Goal: Transaction & Acquisition: Purchase product/service

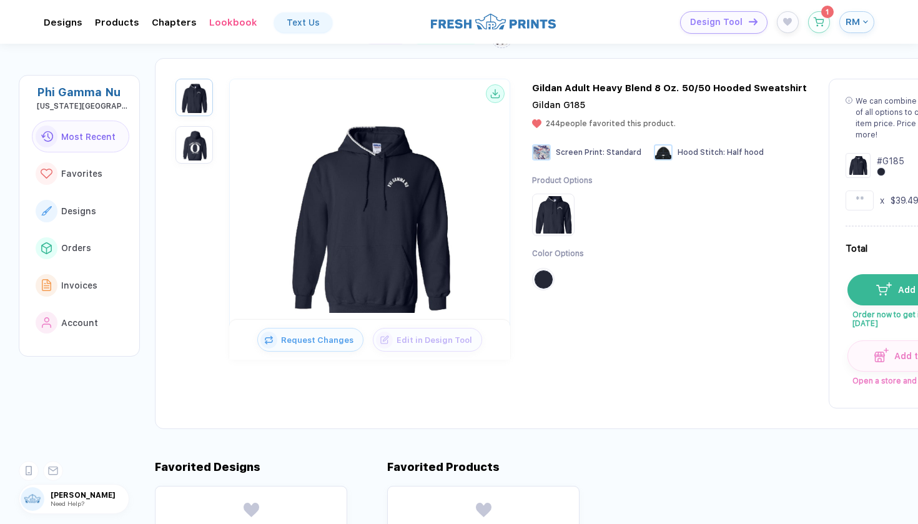
click at [611, 86] on div "Gildan Adult Heavy Blend 8 Oz. 50/50 Hooded Sweatshirt" at bounding box center [669, 87] width 275 height 11
click at [614, 86] on div "Gildan Adult Heavy Blend 8 Oz. 50/50 Hooded Sweatshirt" at bounding box center [669, 87] width 275 height 11
click at [879, 116] on div "We can combine the total quantity of all options to calculate the per item pric…" at bounding box center [918, 118] width 127 height 45
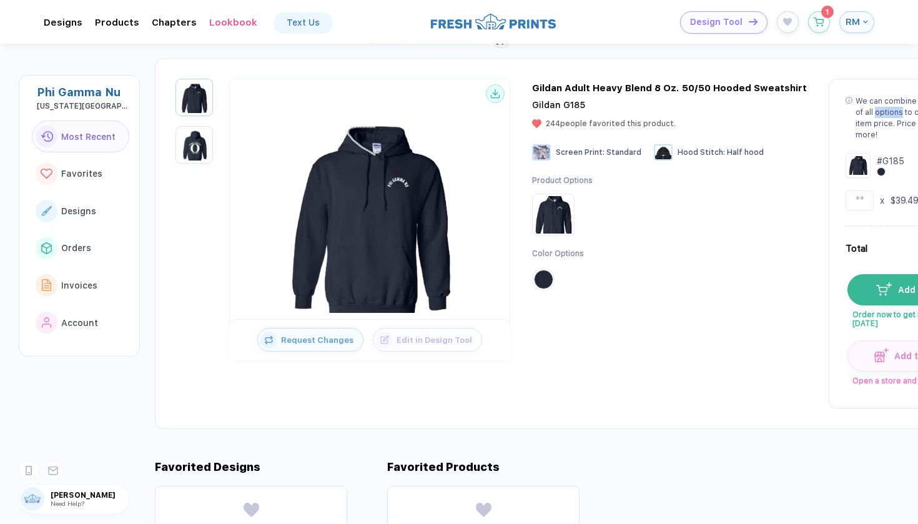
click at [879, 116] on div "We can combine the total quantity of all options to calculate the per item pric…" at bounding box center [918, 118] width 127 height 45
click at [845, 99] on icon at bounding box center [848, 100] width 7 height 7
click at [861, 99] on div "We can combine the total quantity of all options to calculate the per item pric…" at bounding box center [918, 118] width 127 height 45
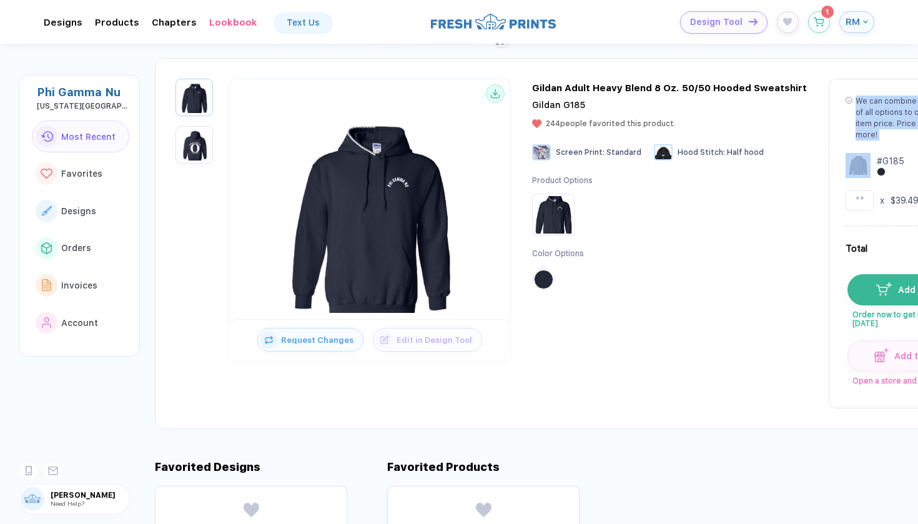
click at [861, 99] on div "We can combine the total quantity of all options to calculate the per item pric…" at bounding box center [918, 118] width 127 height 45
click at [848, 103] on div "We can combine the total quantity of all options to calculate the per item pric…" at bounding box center [913, 118] width 137 height 45
click at [846, 103] on circle at bounding box center [849, 100] width 6 height 6
click at [865, 102] on div "We can combine the total quantity of all options to calculate the per item pric…" at bounding box center [918, 118] width 127 height 45
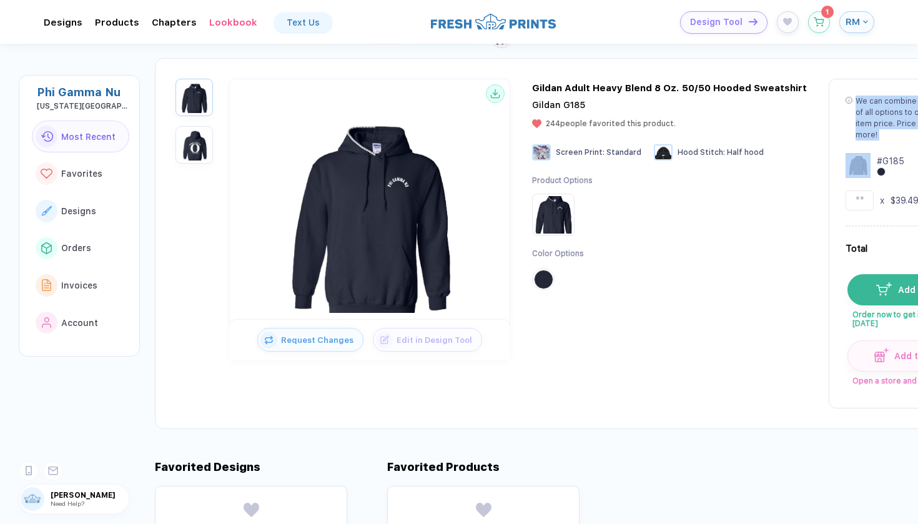
click at [865, 102] on div "We can combine the total quantity of all options to calculate the per item pric…" at bounding box center [918, 118] width 127 height 45
click at [672, 85] on div "Gildan Adult Heavy Blend 8 Oz. 50/50 Hooded Sweatshirt" at bounding box center [669, 87] width 275 height 11
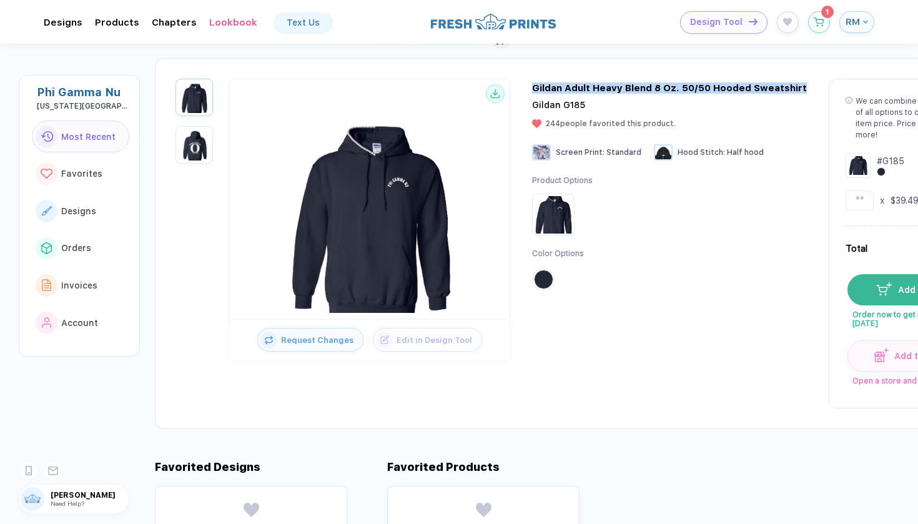
click at [672, 85] on div "Gildan Adult Heavy Blend 8 Oz. 50/50 Hooded Sweatshirt" at bounding box center [669, 87] width 275 height 11
click at [668, 92] on div "Gildan Adult Heavy Blend 8 Oz. 50/50 Hooded Sweatshirt" at bounding box center [669, 87] width 275 height 11
click at [639, 96] on div "Gildan Adult Heavy Blend 8 Oz. 50/50 Hooded Sweatshirt Gildan G185 244 people f…" at bounding box center [669, 192] width 275 height 220
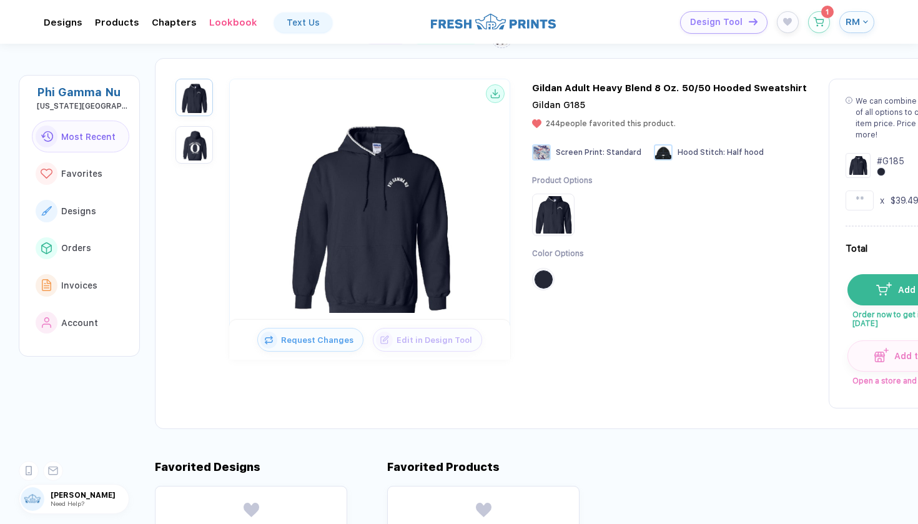
click at [637, 84] on div "Gildan Adult Heavy Blend 8 Oz. 50/50 Hooded Sweatshirt" at bounding box center [669, 87] width 275 height 11
click at [636, 88] on div "Gildan Adult Heavy Blend 8 Oz. 50/50 Hooded Sweatshirt" at bounding box center [669, 87] width 275 height 11
click at [622, 110] on div "Gildan G185 244 people favorited this product." at bounding box center [604, 114] width 144 height 28
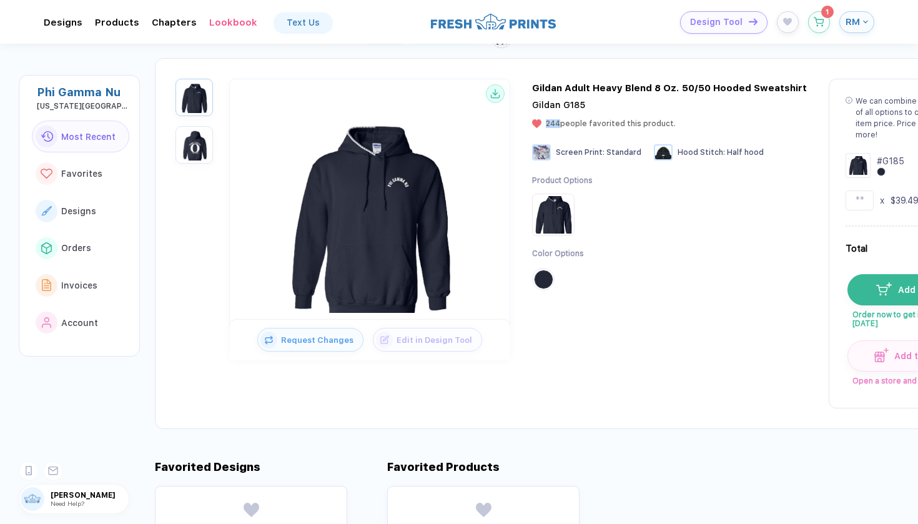
click at [622, 110] on div "Gildan G185 244 people favorited this product." at bounding box center [604, 114] width 144 height 28
click at [626, 107] on div "Gildan G185 244 people favorited this product." at bounding box center [604, 114] width 144 height 28
click at [569, 106] on span "Gildan G185" at bounding box center [558, 105] width 53 height 10
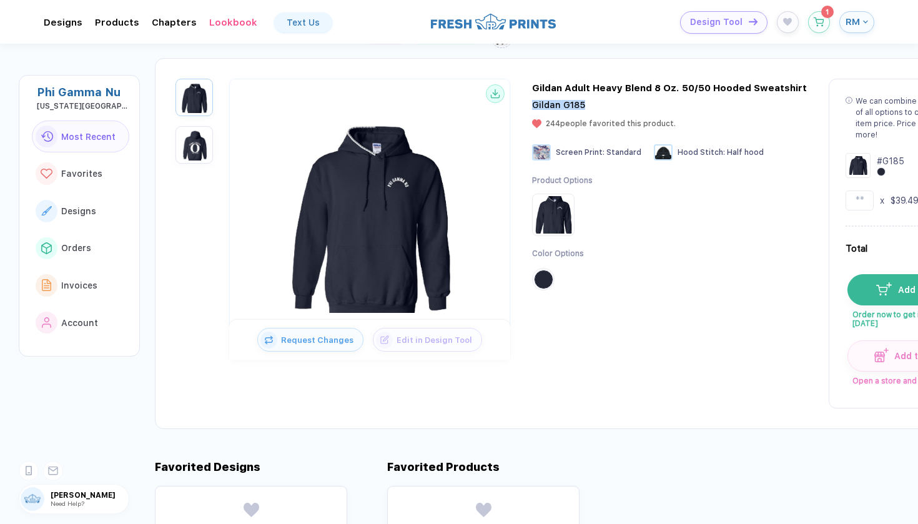
click at [569, 106] on span "Gildan G185" at bounding box center [558, 105] width 53 height 10
click at [569, 89] on div "Gildan Adult Heavy Blend 8 Oz. 50/50 Hooded Sweatshirt" at bounding box center [669, 87] width 275 height 11
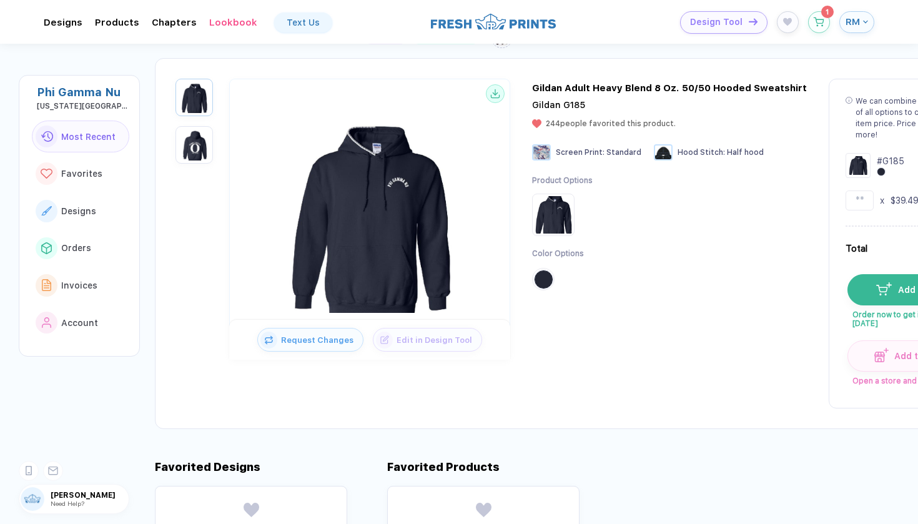
click at [567, 92] on div "Gildan Adult Heavy Blend 8 Oz. 50/50 Hooded Sweatshirt" at bounding box center [669, 87] width 275 height 11
click at [566, 93] on div "Gildan Adult Heavy Blend 8 Oz. 50/50 Hooded Sweatshirt" at bounding box center [669, 87] width 275 height 11
click at [596, 154] on span "Screen Print :" at bounding box center [580, 152] width 49 height 9
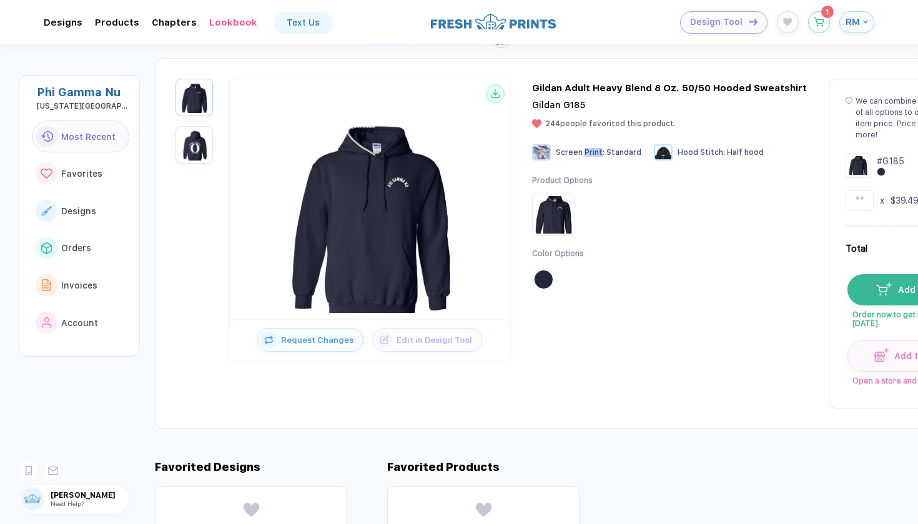
click at [596, 154] on span "Screen Print :" at bounding box center [580, 152] width 49 height 9
click at [609, 150] on span "Standard" at bounding box center [623, 152] width 35 height 9
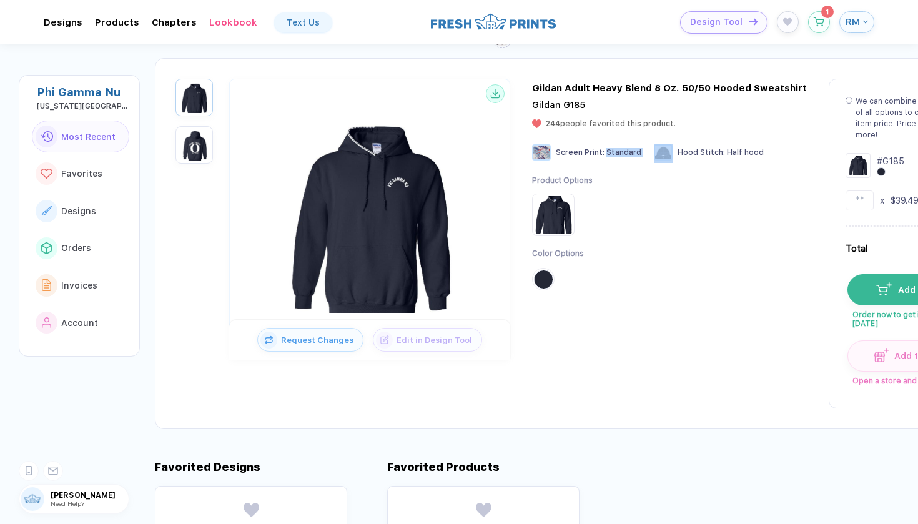
click at [609, 150] on span "Standard" at bounding box center [623, 152] width 35 height 9
click at [593, 155] on span "Screen Print :" at bounding box center [580, 152] width 49 height 9
click at [611, 152] on span "Standard" at bounding box center [623, 152] width 35 height 9
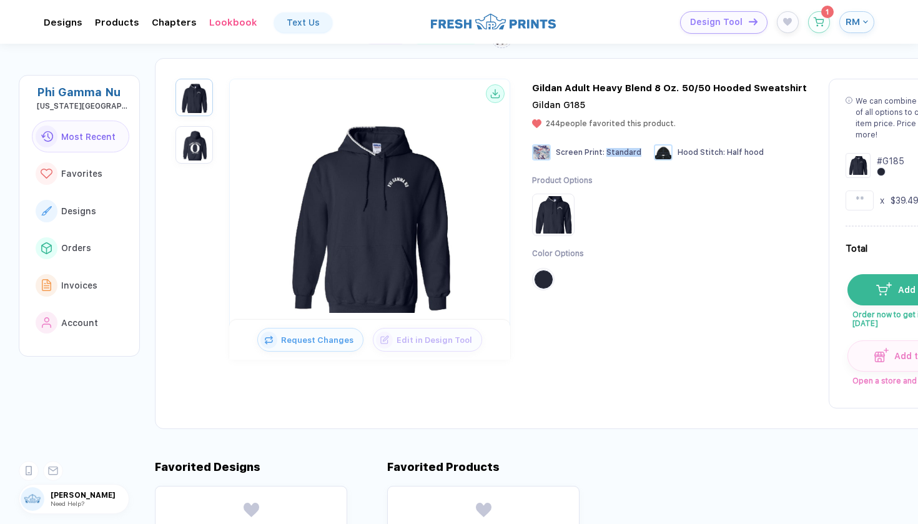
click at [611, 152] on span "Standard" at bounding box center [623, 152] width 35 height 9
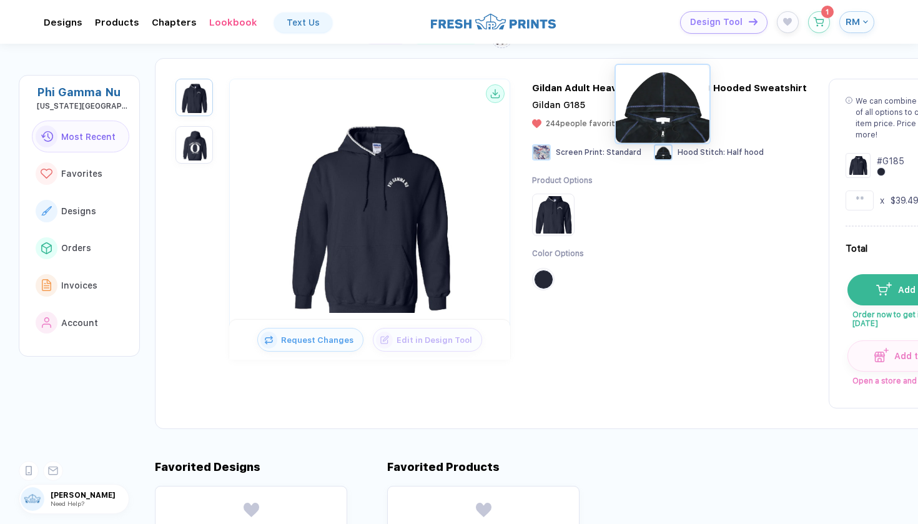
click at [674, 142] on div at bounding box center [661, 103] width 94 height 78
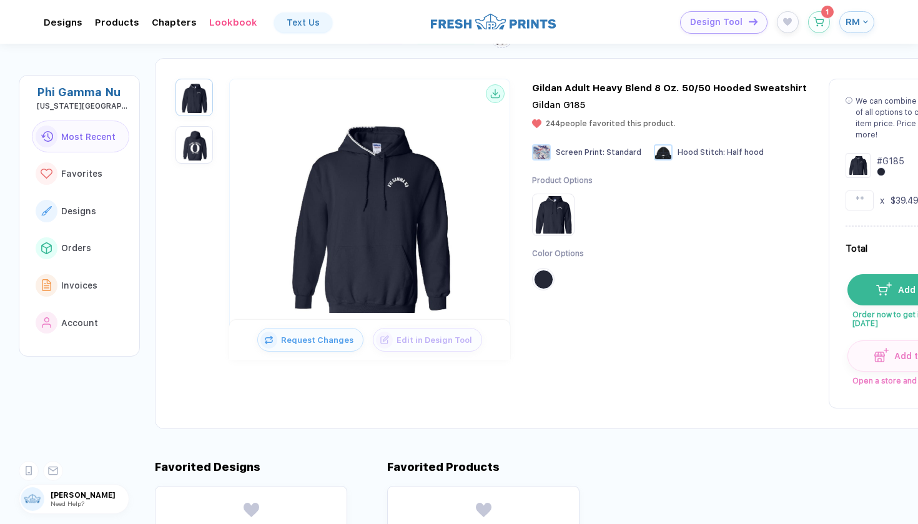
click at [697, 150] on span "Hood Stitch :" at bounding box center [700, 152] width 47 height 9
click at [631, 150] on span "Standard" at bounding box center [623, 152] width 35 height 9
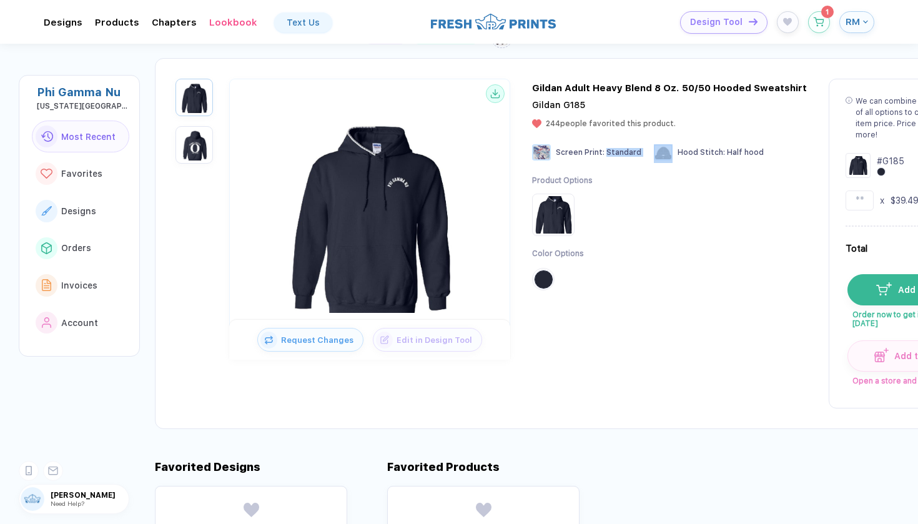
click at [631, 150] on span "Standard" at bounding box center [623, 152] width 35 height 9
click at [638, 127] on span "244 people favorited this product." at bounding box center [611, 123] width 130 height 9
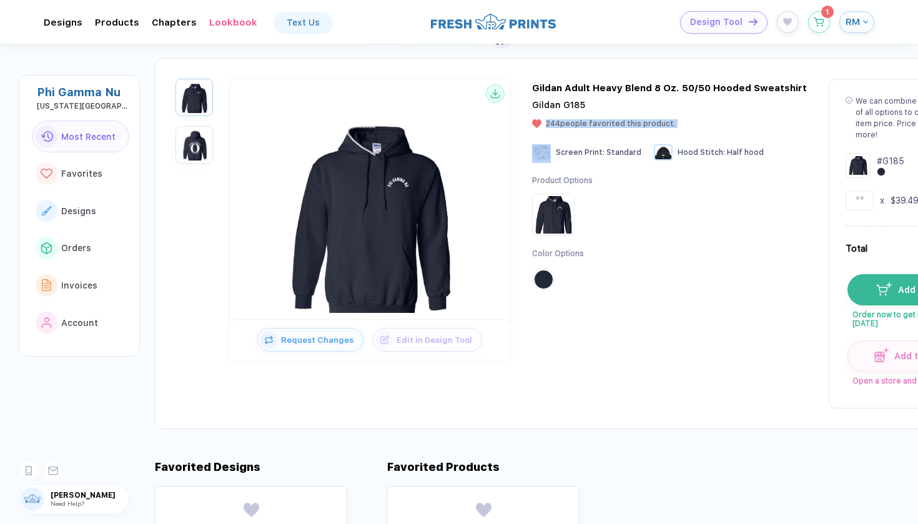
click at [638, 127] on span "244 people favorited this product." at bounding box center [611, 123] width 130 height 9
click at [641, 117] on div "Gildan G185 244 people favorited this product." at bounding box center [604, 114] width 144 height 28
click at [205, 145] on img "button" at bounding box center [194, 144] width 31 height 31
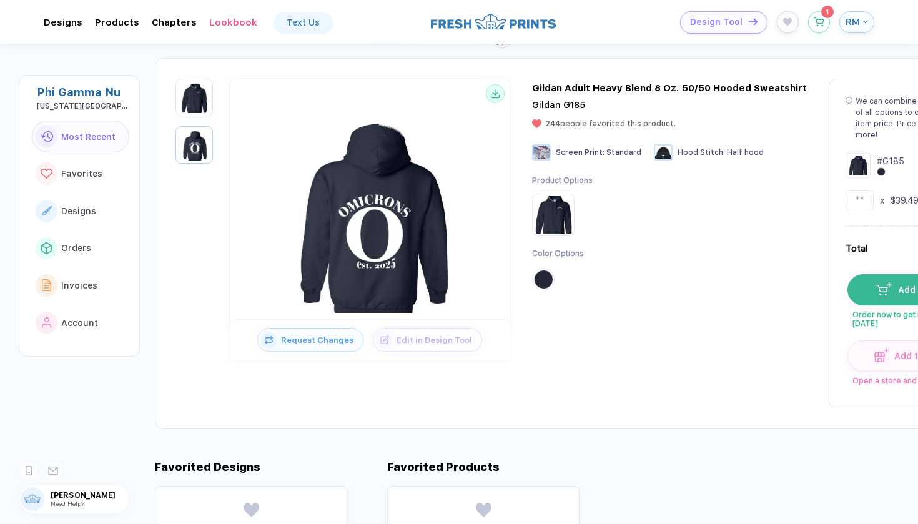
click at [202, 95] on img "button" at bounding box center [194, 97] width 31 height 31
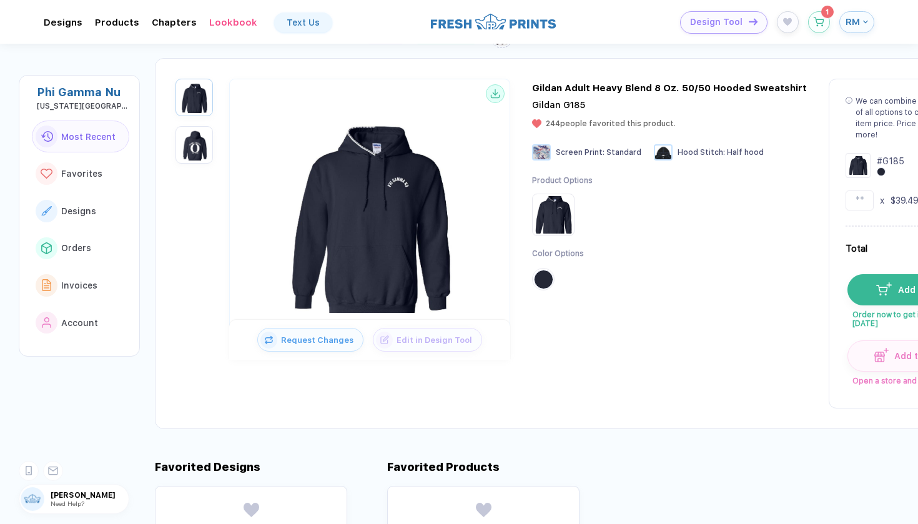
click at [186, 145] on img "button" at bounding box center [194, 144] width 31 height 31
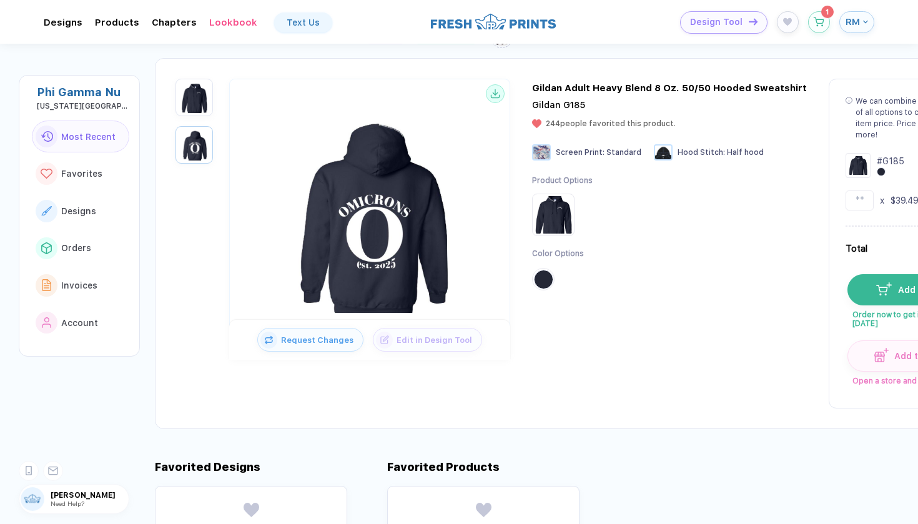
click at [195, 96] on img "button" at bounding box center [194, 97] width 31 height 31
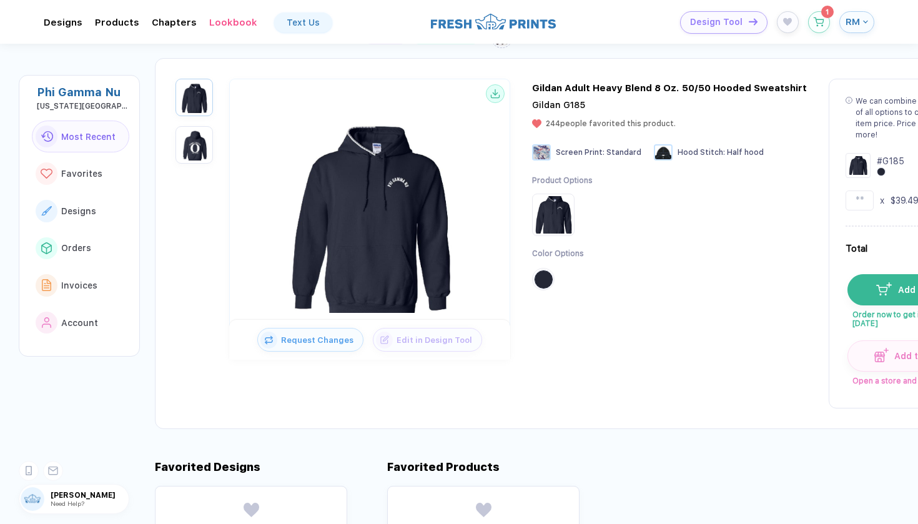
click at [682, 84] on div "Gildan Adult Heavy Blend 8 Oz. 50/50 Hooded Sweatshirt" at bounding box center [669, 87] width 275 height 11
click at [685, 86] on div "Gildan Adult Heavy Blend 8 Oz. 50/50 Hooded Sweatshirt" at bounding box center [669, 87] width 275 height 11
click at [750, 82] on div "Request Changes Edit in Design Tool Gildan Adult Heavy Blend 8 Oz. 50/50 Hooded…" at bounding box center [587, 243] width 865 height 371
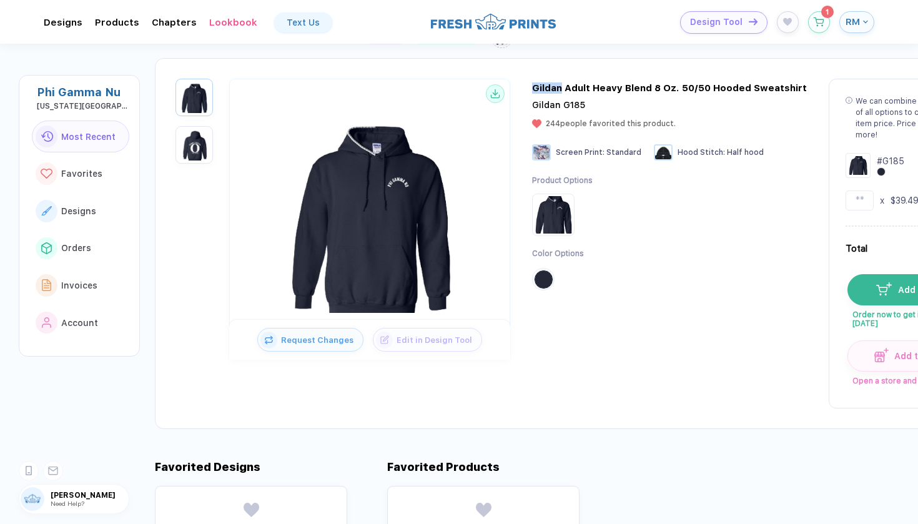
click at [750, 82] on div "Request Changes Edit in Design Tool Gildan Adult Heavy Blend 8 Oz. 50/50 Hooded…" at bounding box center [587, 243] width 865 height 371
click at [750, 88] on div "Gildan Adult Heavy Blend 8 Oz. 50/50 Hooded Sweatshirt" at bounding box center [669, 87] width 275 height 11
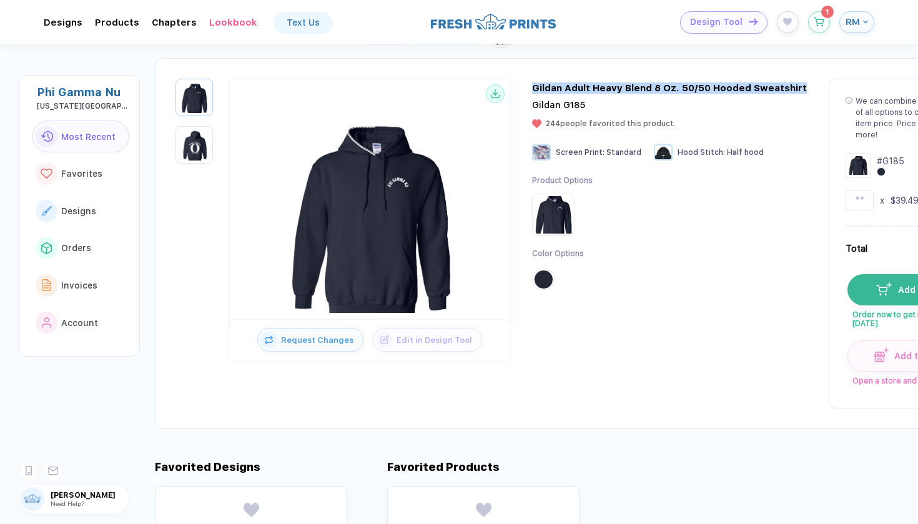
click at [750, 88] on div "Gildan Adult Heavy Blend 8 Oz. 50/50 Hooded Sweatshirt" at bounding box center [669, 87] width 275 height 11
click at [547, 84] on div "Gildan Adult Heavy Blend 8 Oz. 50/50 Hooded Sweatshirt" at bounding box center [669, 87] width 275 height 11
click at [189, 140] on img "button" at bounding box center [194, 144] width 31 height 31
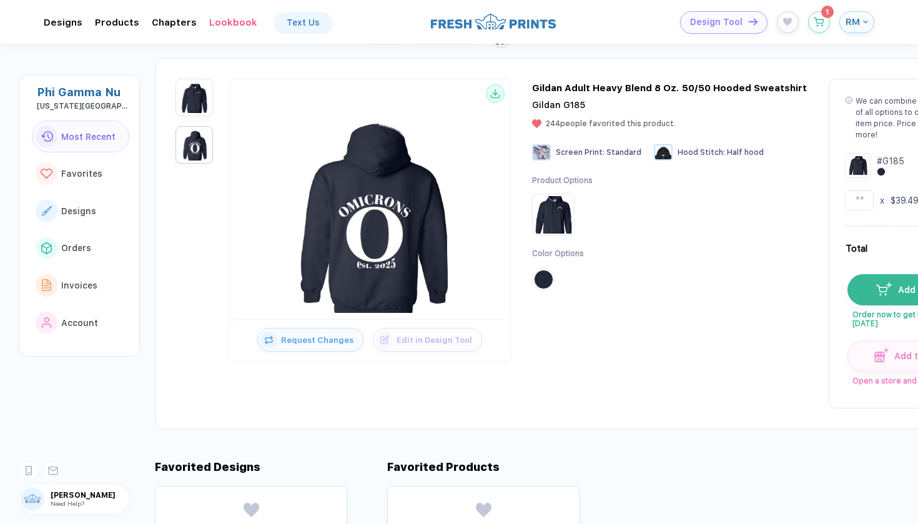
click at [193, 101] on img "button" at bounding box center [194, 97] width 31 height 31
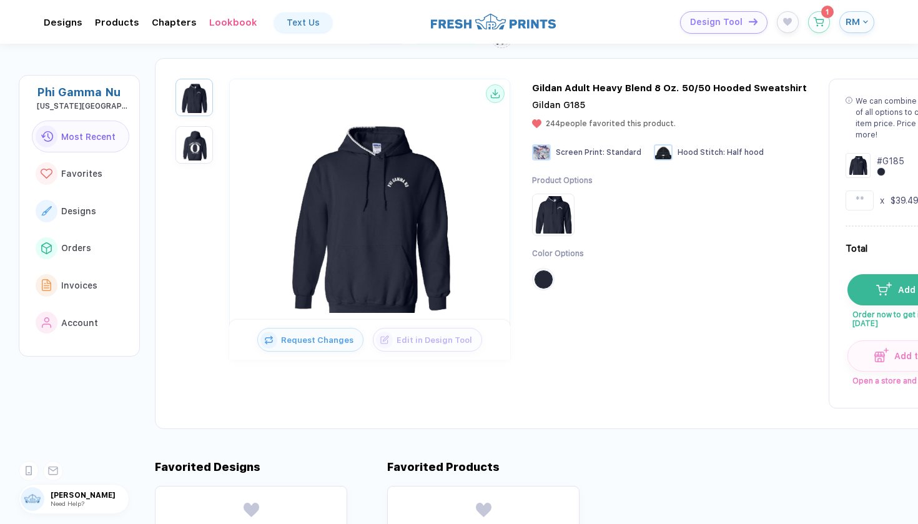
click at [195, 144] on img "button" at bounding box center [194, 144] width 31 height 31
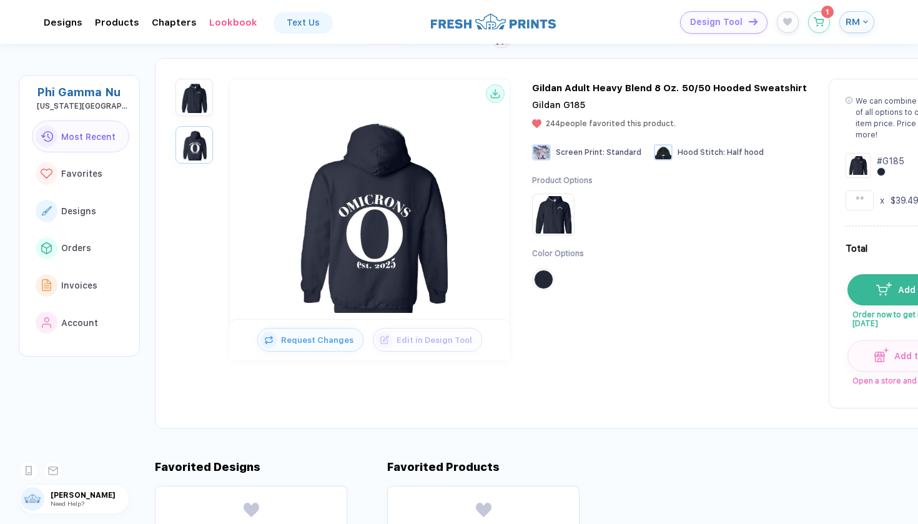
click at [194, 101] on img "button" at bounding box center [194, 97] width 31 height 31
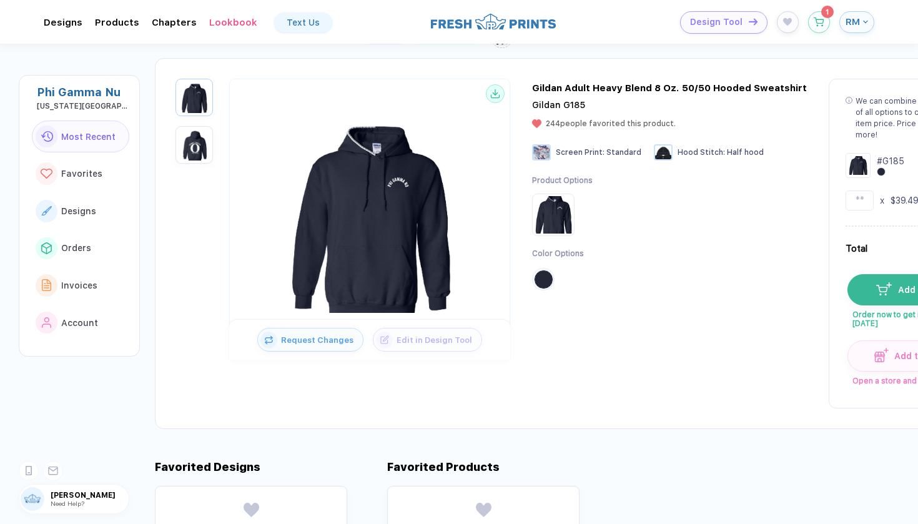
click at [199, 132] on img "button" at bounding box center [194, 144] width 31 height 31
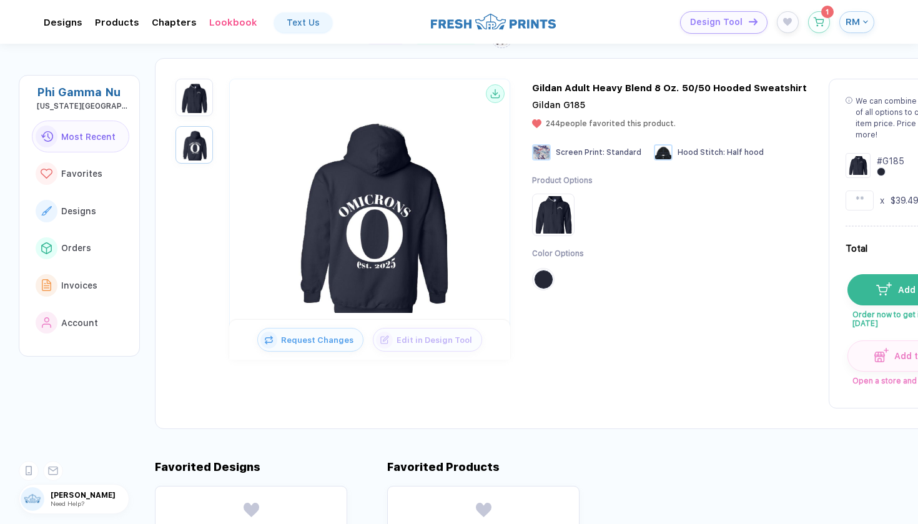
click at [701, 150] on span "Hood Stitch :" at bounding box center [700, 152] width 47 height 9
click at [717, 155] on span "Hood Stitch :" at bounding box center [700, 152] width 47 height 9
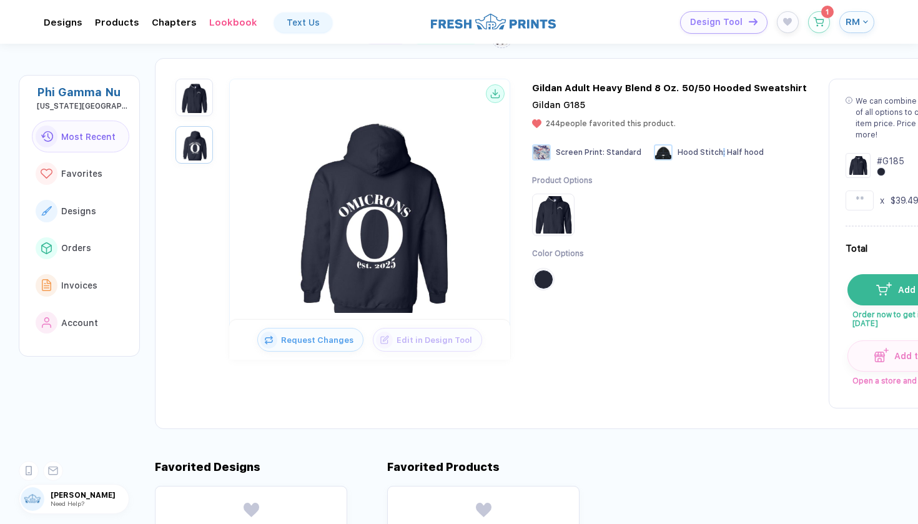
click at [717, 155] on span "Hood Stitch :" at bounding box center [700, 152] width 47 height 9
click at [729, 154] on span "Half hood" at bounding box center [745, 152] width 37 height 9
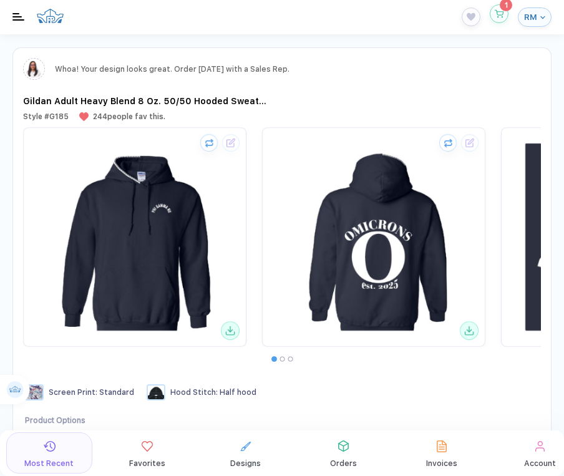
click at [497, 20] on button "button" at bounding box center [499, 13] width 19 height 19
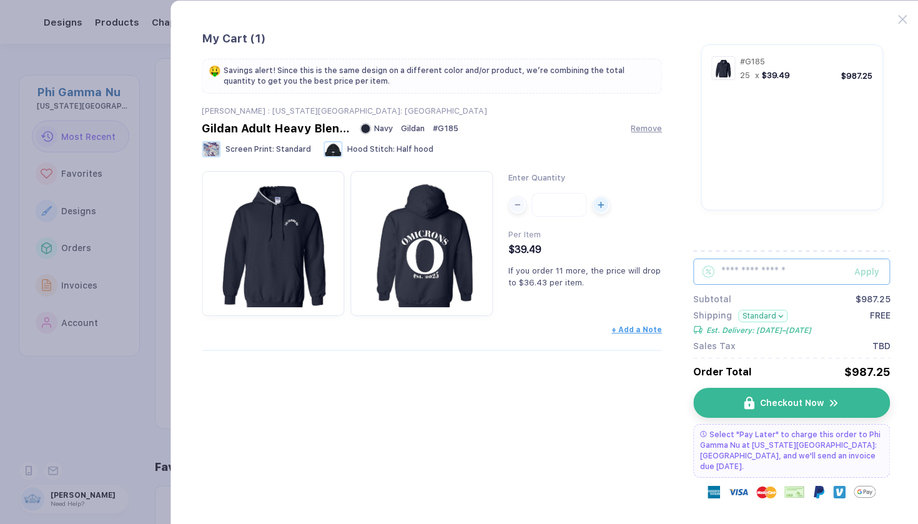
click at [755, 271] on input "text" at bounding box center [791, 271] width 197 height 26
type input "*******"
click at [883, 271] on div "Apply" at bounding box center [872, 272] width 36 height 10
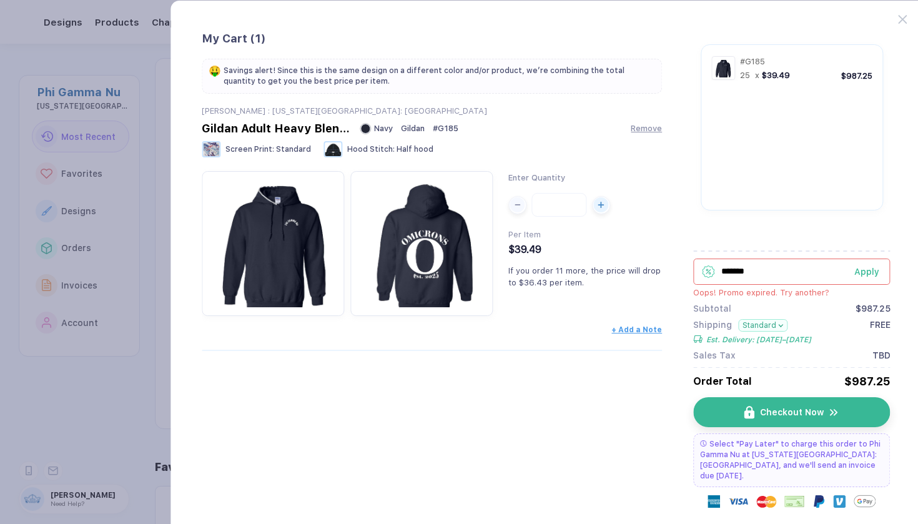
click at [842, 262] on button "Apply" at bounding box center [864, 271] width 52 height 26
click at [823, 262] on input "*******" at bounding box center [791, 271] width 197 height 26
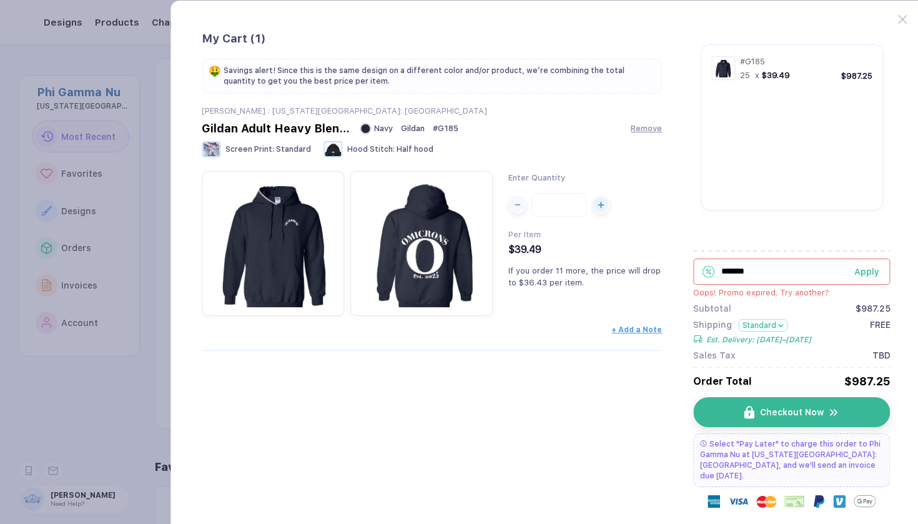
click at [823, 262] on input "*******" at bounding box center [791, 271] width 197 height 26
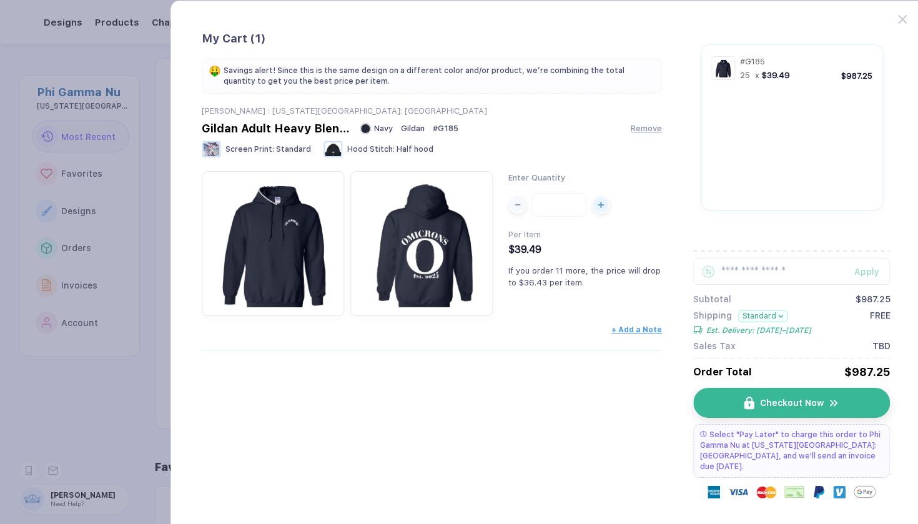
click at [506, 368] on div "My Cart ( 1 ) 🤑 Savings alert! Since this is the same design on a different col…" at bounding box center [432, 275] width 460 height 486
click at [734, 272] on input "text" at bounding box center [791, 271] width 197 height 26
type input "*******"
click at [878, 274] on div "Apply" at bounding box center [872, 272] width 36 height 10
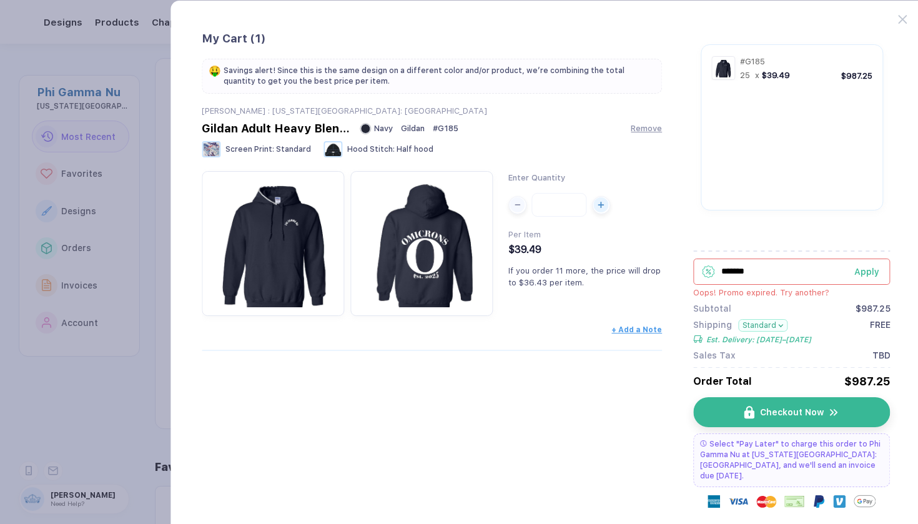
click at [820, 277] on input "*******" at bounding box center [791, 271] width 197 height 26
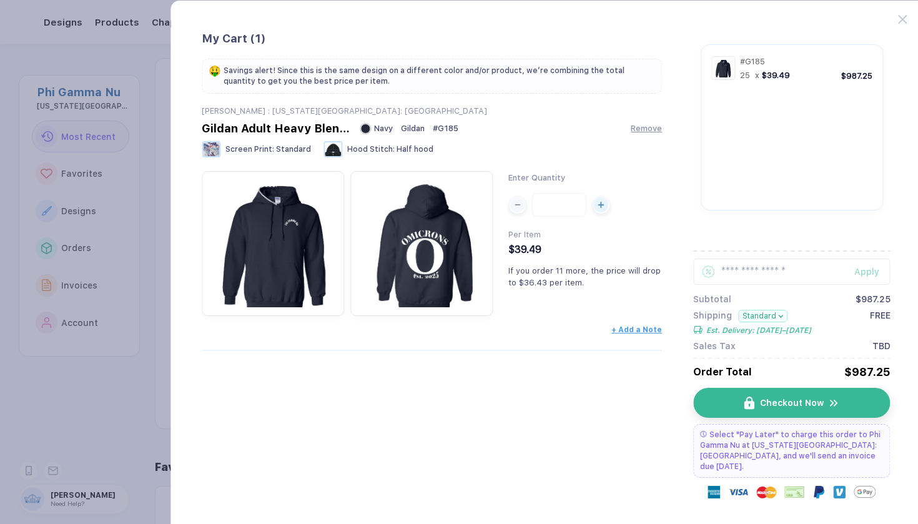
click at [788, 243] on div "Apply Subtotal $987.25 Shipping Standard Est. Delivery: [DATE]–[DATE] FREE Sale…" at bounding box center [791, 295] width 197 height 110
click at [782, 78] on span "$39.49" at bounding box center [776, 75] width 28 height 9
click at [856, 74] on div "$987.25" at bounding box center [856, 75] width 31 height 9
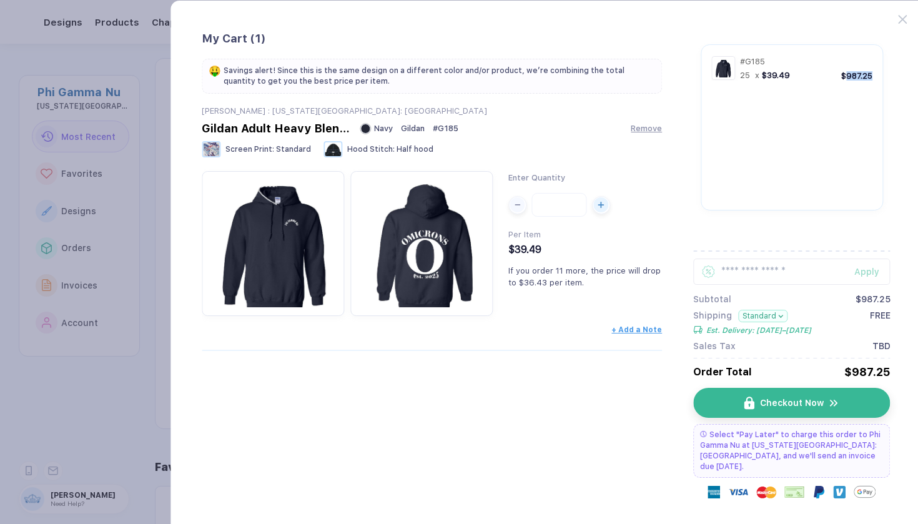
click at [856, 74] on div "$987.25" at bounding box center [856, 75] width 31 height 9
click at [825, 80] on div "$987.25" at bounding box center [833, 68] width 77 height 26
click at [762, 59] on span "# G185" at bounding box center [752, 61] width 25 height 9
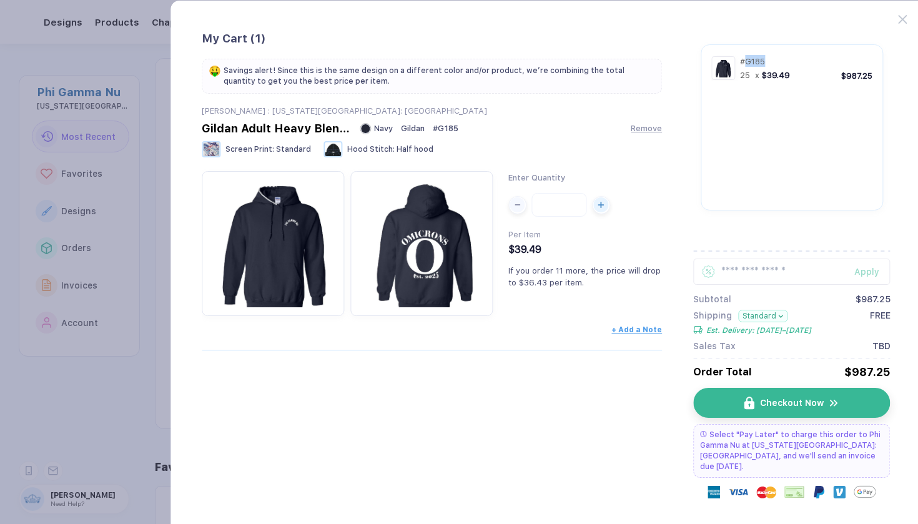
click at [762, 59] on span "# G185" at bounding box center [752, 61] width 25 height 9
click at [763, 76] on span "$39.49" at bounding box center [776, 75] width 28 height 9
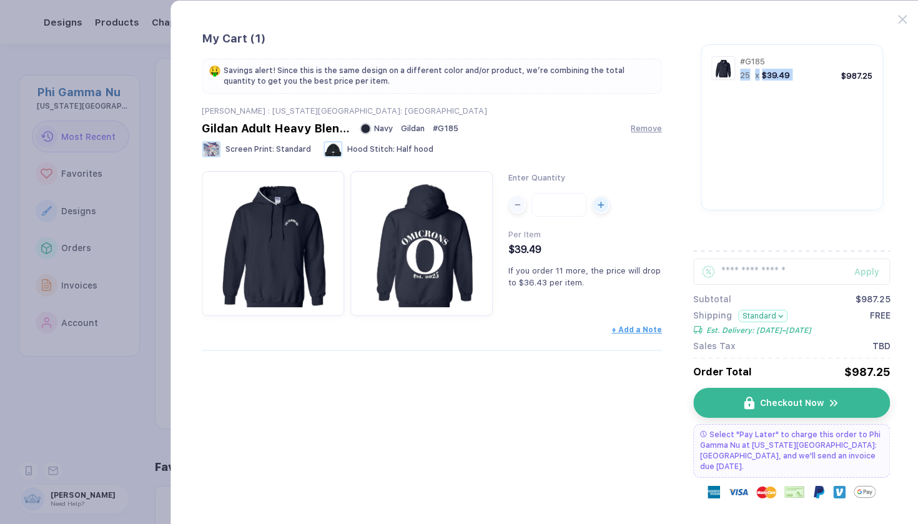
click at [763, 76] on span "$39.49" at bounding box center [776, 75] width 28 height 9
click at [81, 141] on button "button" at bounding box center [459, 262] width 918 height 524
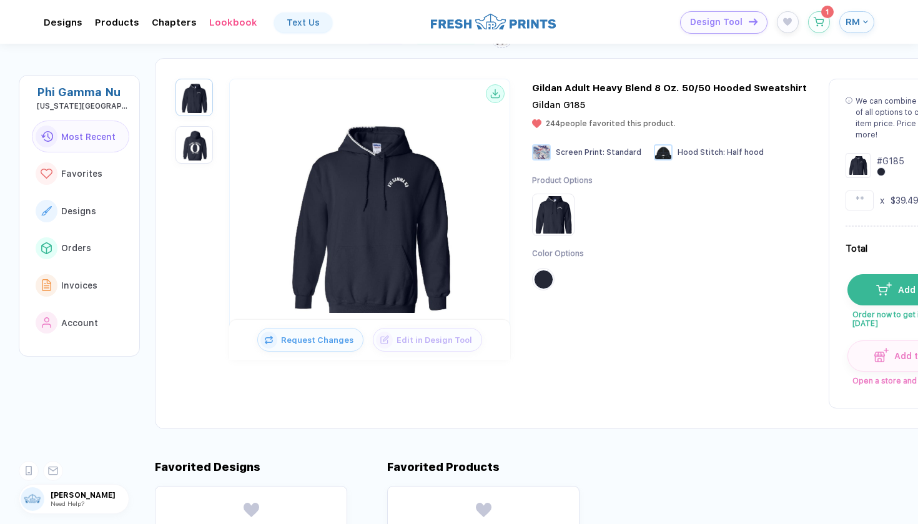
click at [188, 144] on img "button" at bounding box center [194, 144] width 31 height 31
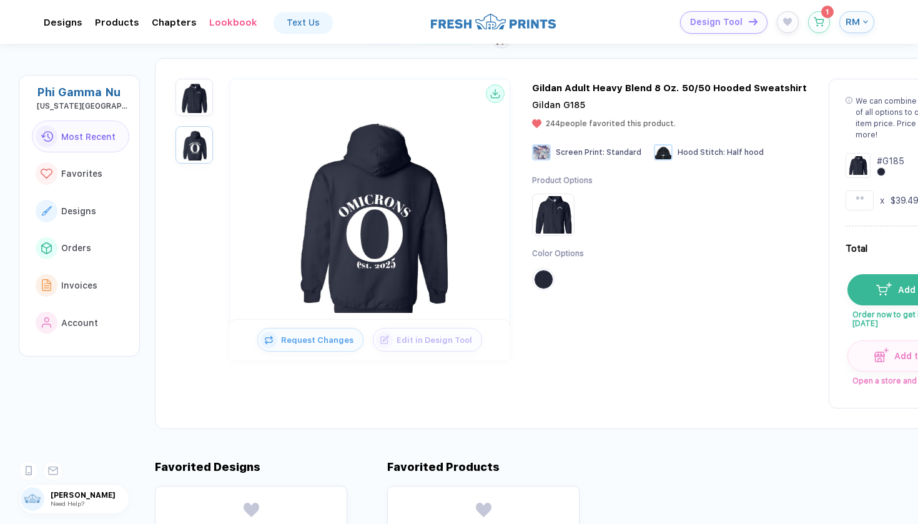
click at [203, 97] on img "button" at bounding box center [194, 97] width 31 height 31
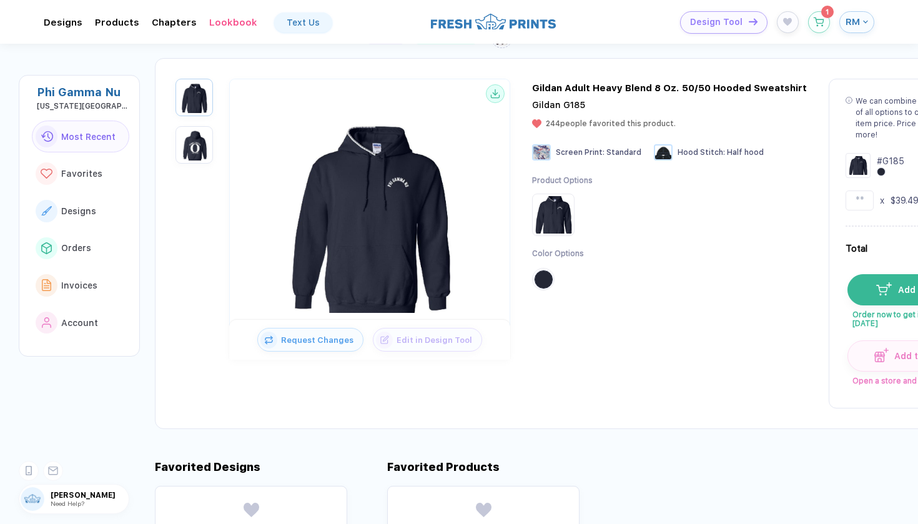
click at [202, 142] on img "button" at bounding box center [194, 144] width 31 height 31
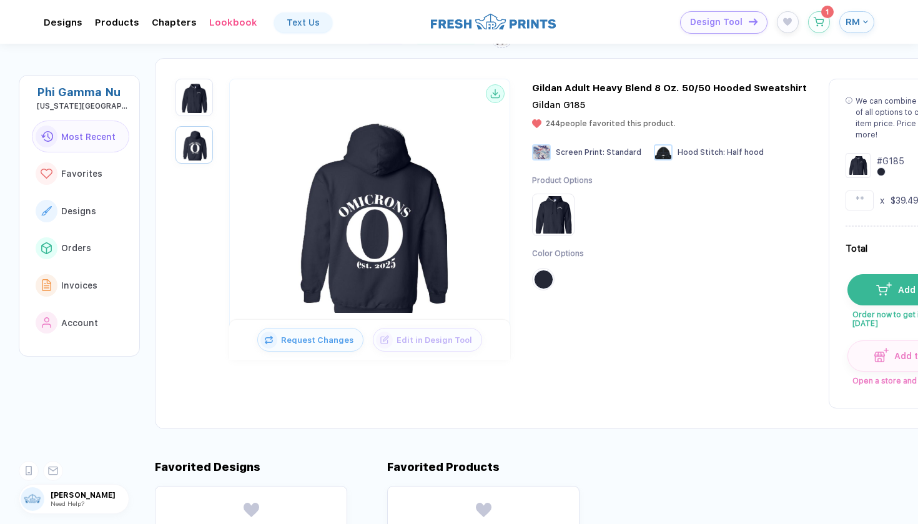
click at [203, 101] on img "button" at bounding box center [194, 97] width 31 height 31
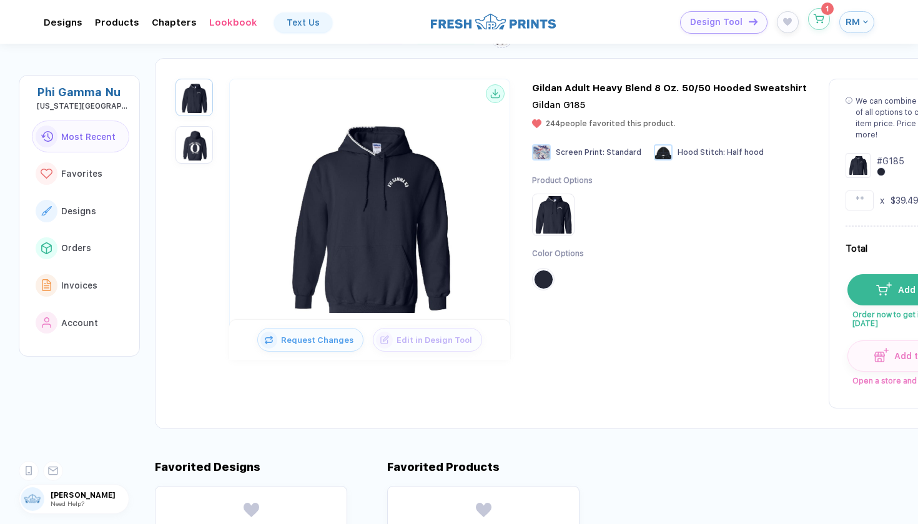
click at [816, 25] on button "button" at bounding box center [819, 19] width 22 height 22
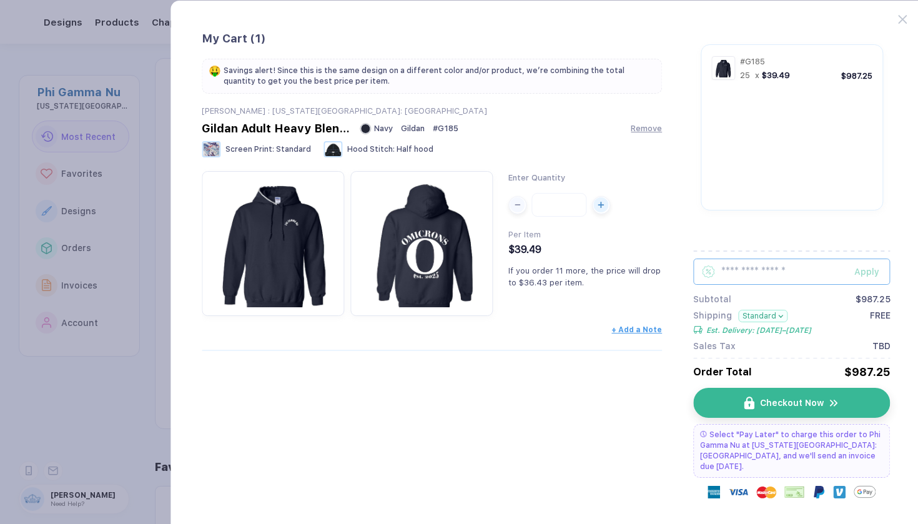
click at [743, 266] on input "text" at bounding box center [791, 271] width 197 height 26
type input "*******"
click at [876, 268] on div "Apply" at bounding box center [872, 272] width 36 height 10
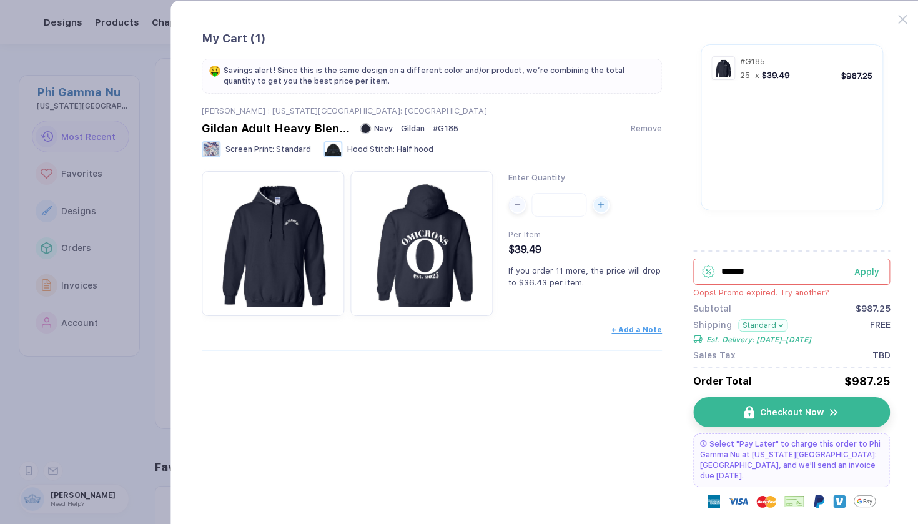
click at [836, 271] on input "*******" at bounding box center [791, 271] width 197 height 26
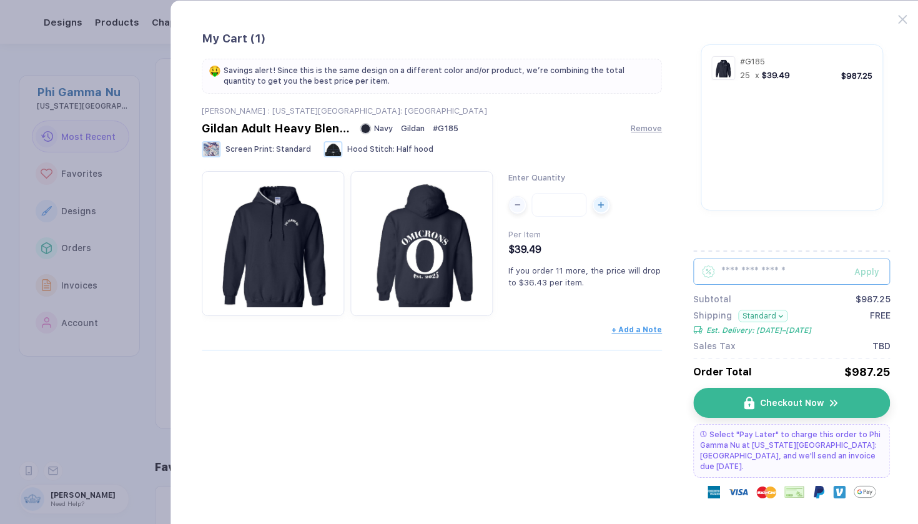
click at [797, 267] on input "text" at bounding box center [791, 271] width 197 height 26
click at [644, 280] on div "If you order 11 more, the price will drop to $36.43 per item." at bounding box center [585, 276] width 154 height 24
click at [644, 265] on div "If you order 11 more, the price will drop to $36.43 per item." at bounding box center [585, 276] width 154 height 24
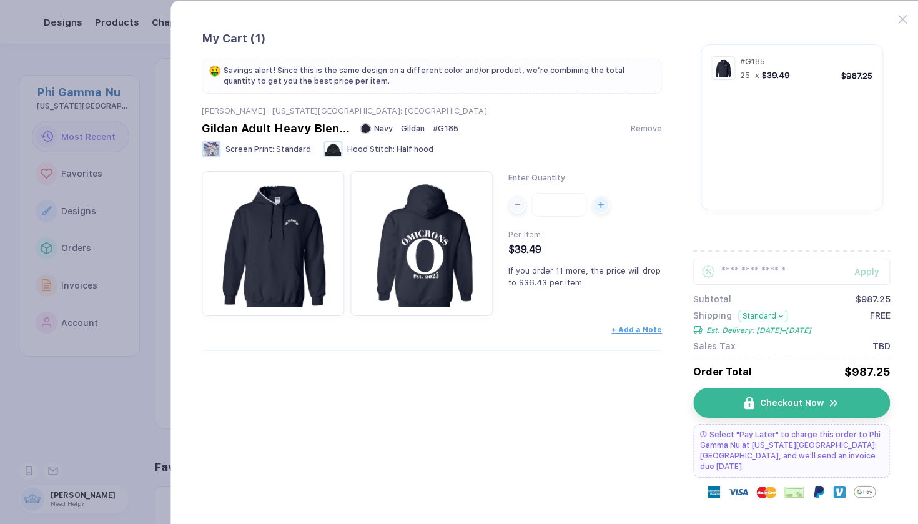
click at [639, 265] on div "If you order 11 more, the price will drop to $36.43 per item." at bounding box center [585, 276] width 154 height 24
drag, startPoint x: 582, startPoint y: 285, endPoint x: 509, endPoint y: 271, distance: 74.4
click at [509, 271] on span "If you order 11 more, the price will drop to $36.43 per item." at bounding box center [584, 276] width 152 height 21
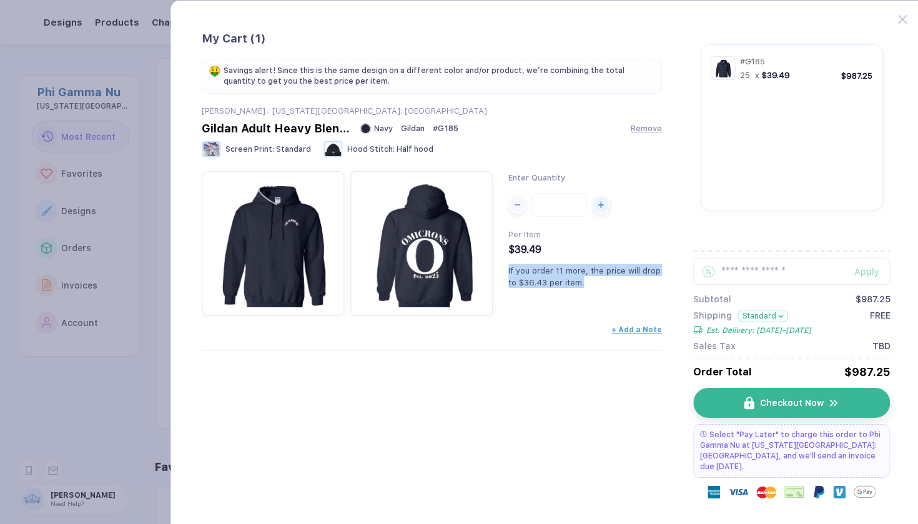
click at [509, 271] on span "If you order 11 more, the price will drop to $36.43 per item." at bounding box center [584, 276] width 152 height 21
click at [523, 277] on div "If you order 11 more, the price will drop to $36.43 per item." at bounding box center [585, 276] width 154 height 24
click at [587, 283] on div "If you order 11 more, the price will drop to $36.43 per item." at bounding box center [585, 276] width 154 height 24
click at [571, 279] on span "If you order 11 more, the price will drop to $36.43 per item." at bounding box center [584, 276] width 152 height 21
drag, startPoint x: 580, startPoint y: 282, endPoint x: 506, endPoint y: 273, distance: 74.9
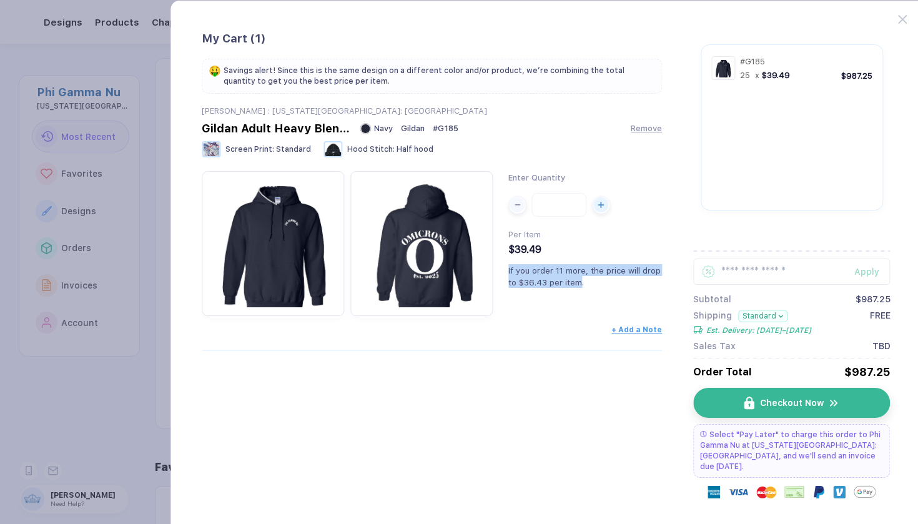
click at [506, 273] on div "Enter Quantity ** Per Item $39.49 If you order 11 more, the price will drop to …" at bounding box center [432, 243] width 460 height 145
click at [513, 273] on span "If you order 11 more, the price will drop to $36.43 per item." at bounding box center [584, 276] width 152 height 21
drag, startPoint x: 509, startPoint y: 270, endPoint x: 579, endPoint y: 277, distance: 70.3
click at [579, 277] on div "If you order 11 more, the price will drop to $36.43 per item." at bounding box center [585, 276] width 154 height 24
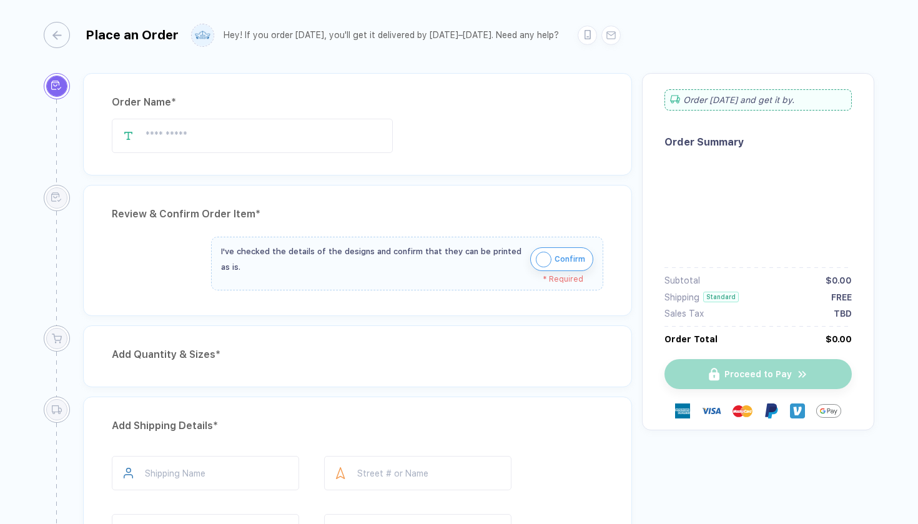
type input "**********"
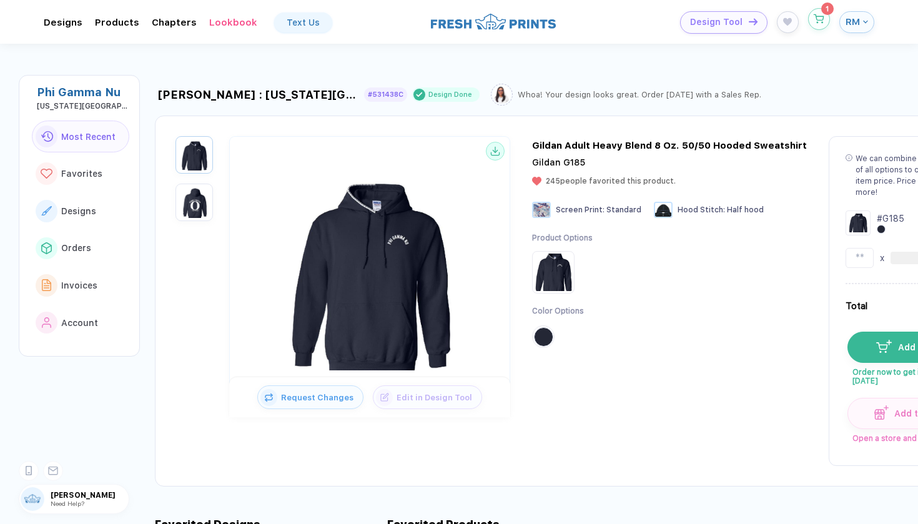
click at [817, 22] on icon "button" at bounding box center [818, 18] width 11 height 9
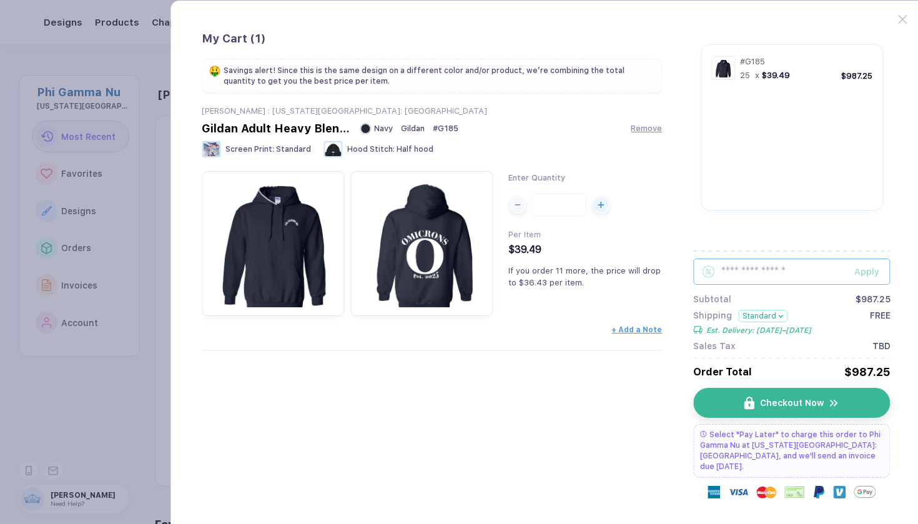
click at [773, 273] on input "text" at bounding box center [791, 271] width 197 height 26
type input "*******"
click at [865, 267] on div "Apply" at bounding box center [872, 272] width 36 height 10
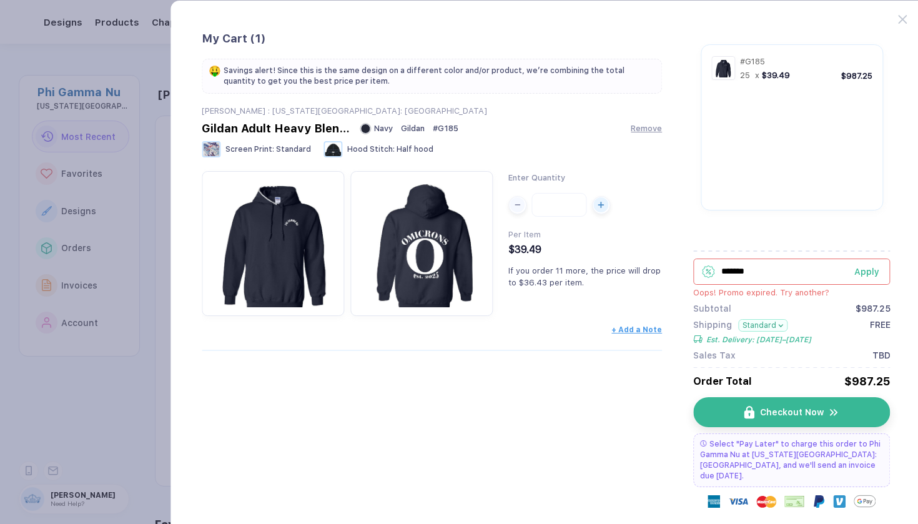
click at [833, 271] on input "*******" at bounding box center [791, 271] width 197 height 26
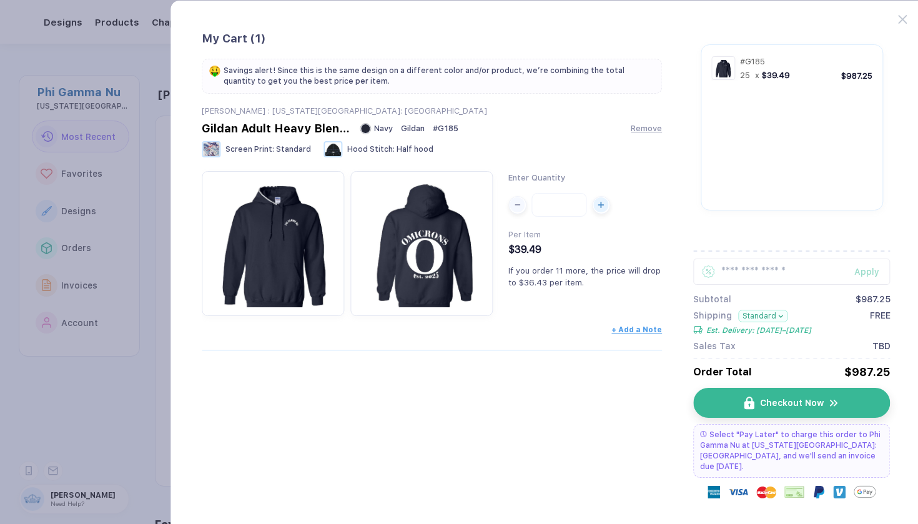
click at [797, 233] on div "# G185 25 x $39.49 $987.25" at bounding box center [791, 139] width 197 height 202
click at [763, 267] on input "text" at bounding box center [791, 271] width 197 height 26
click at [725, 238] on div "# G185 25 x $39.49 $987.25" at bounding box center [791, 139] width 197 height 202
click at [729, 275] on input "text" at bounding box center [791, 271] width 197 height 26
click at [719, 254] on div "Apply Subtotal $987.25 Shipping Standard Est. Delivery: [DATE]–[DATE] FREE Sale…" at bounding box center [791, 295] width 197 height 110
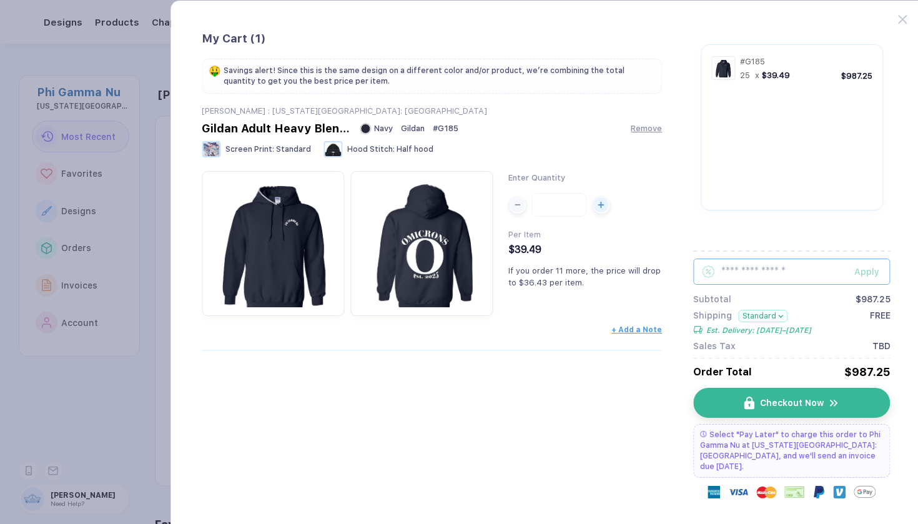
click at [725, 272] on input "text" at bounding box center [791, 271] width 197 height 26
click at [855, 275] on div "Apply" at bounding box center [872, 272] width 36 height 10
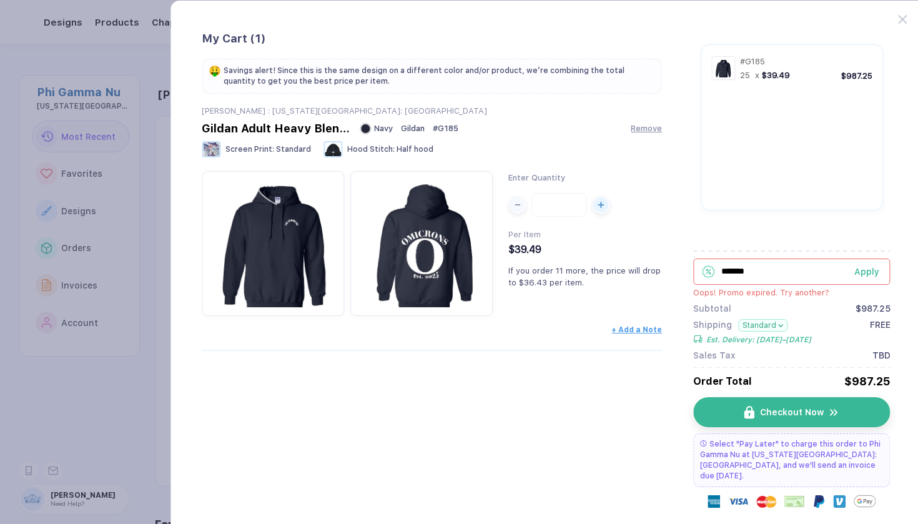
click at [813, 270] on input "*******" at bounding box center [791, 271] width 197 height 26
click at [810, 270] on input "*******" at bounding box center [791, 271] width 197 height 26
click at [810, 275] on input "*******" at bounding box center [791, 271] width 197 height 26
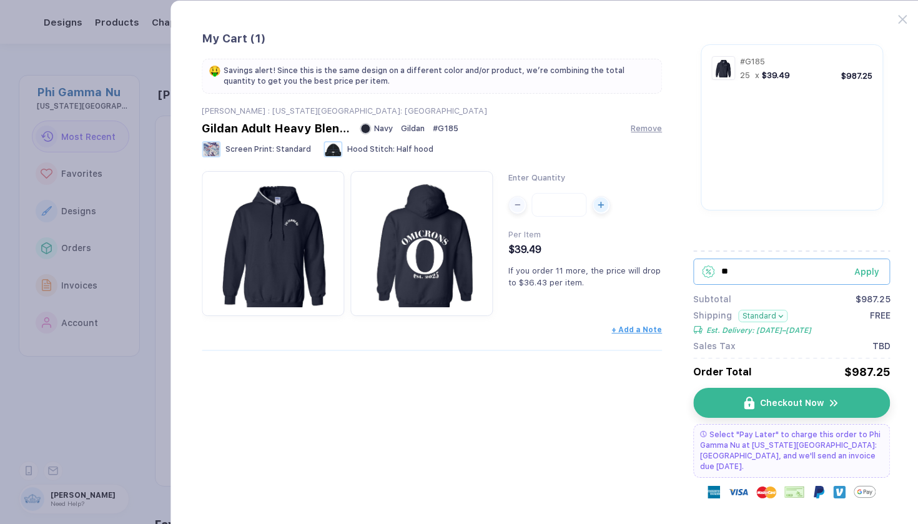
type input "*"
type input "*******"
click at [883, 268] on div "Apply" at bounding box center [872, 272] width 36 height 10
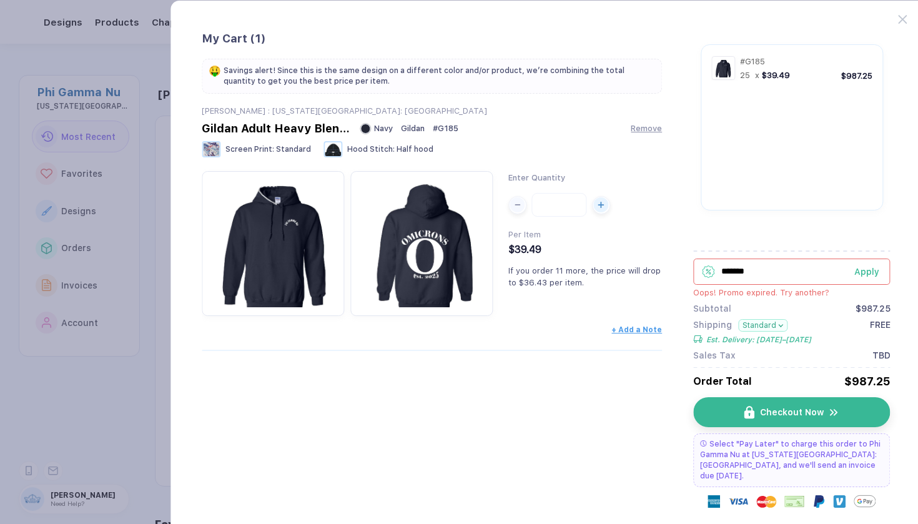
click at [883, 268] on div "Apply" at bounding box center [872, 272] width 36 height 10
click at [868, 267] on div "Apply" at bounding box center [872, 272] width 36 height 10
click at [837, 270] on input "*******" at bounding box center [791, 271] width 197 height 26
click at [872, 270] on div "Apply" at bounding box center [872, 272] width 36 height 10
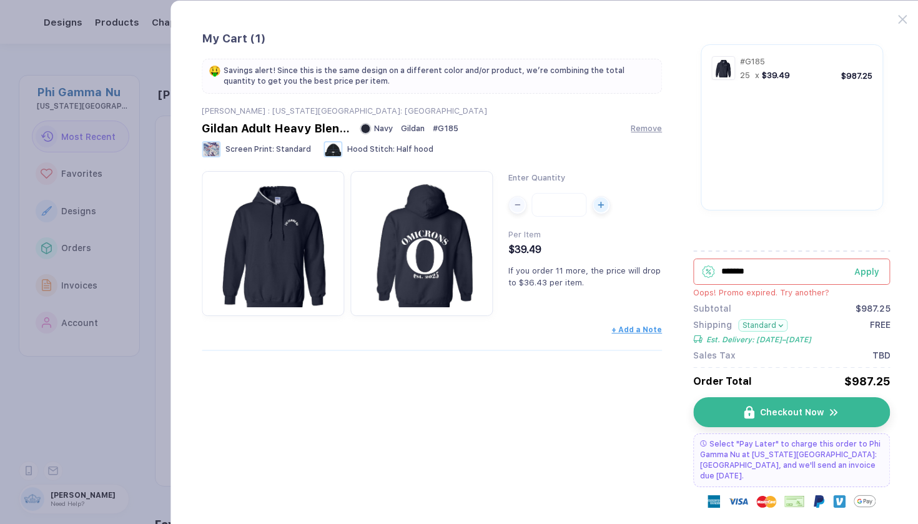
click at [872, 270] on div "Apply" at bounding box center [872, 272] width 36 height 10
click at [811, 270] on input "*******" at bounding box center [791, 271] width 197 height 26
click at [873, 273] on div "Apply" at bounding box center [872, 272] width 36 height 10
click at [860, 269] on div "Apply" at bounding box center [872, 272] width 36 height 10
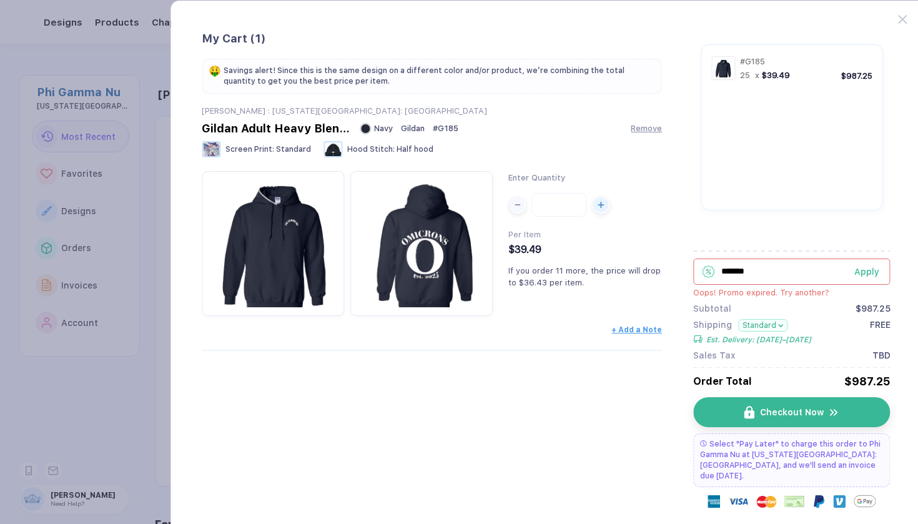
click at [876, 272] on div "Apply" at bounding box center [872, 272] width 36 height 10
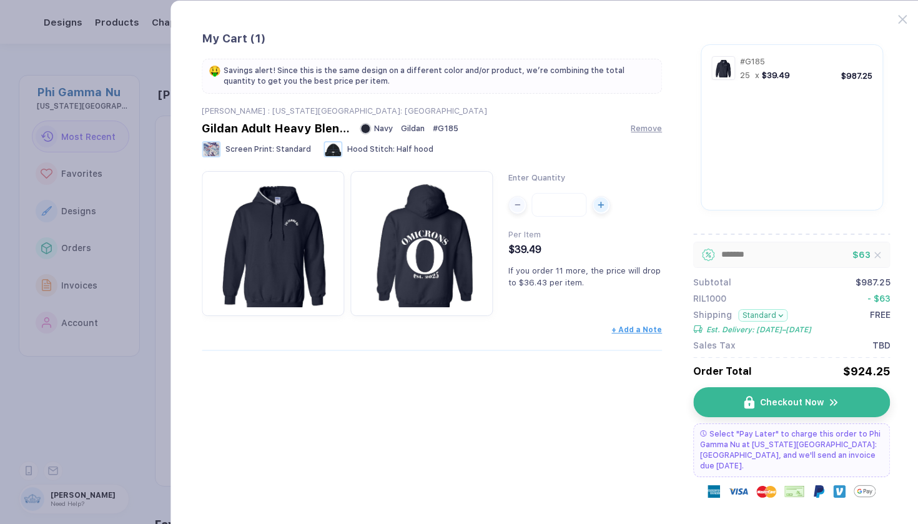
click at [805, 271] on div "******* $ 63 Subtotal $987.25 RIL1000 - $ 63 Shipping Standard Est. Delivery: O…" at bounding box center [791, 296] width 197 height 109
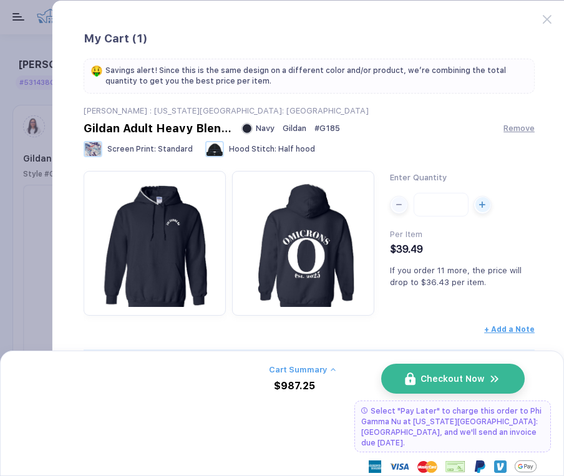
click at [541, 17] on div "My Cart ( 1 ) 🤑 Savings alert! Since this is the same design on a different col…" at bounding box center [309, 270] width 515 height 540
click at [547, 20] on icon at bounding box center [547, 19] width 9 height 9
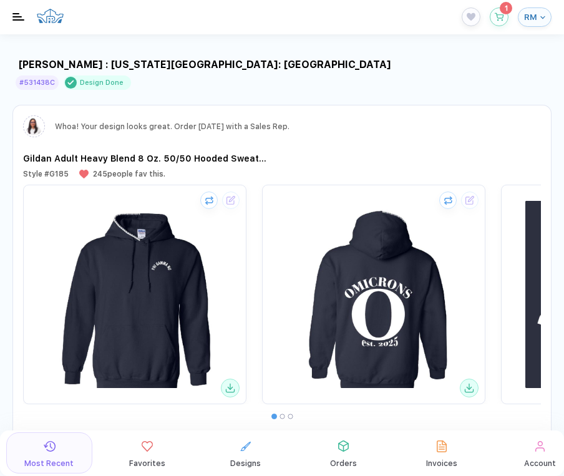
click at [533, 17] on span "RM" at bounding box center [530, 16] width 13 height 9
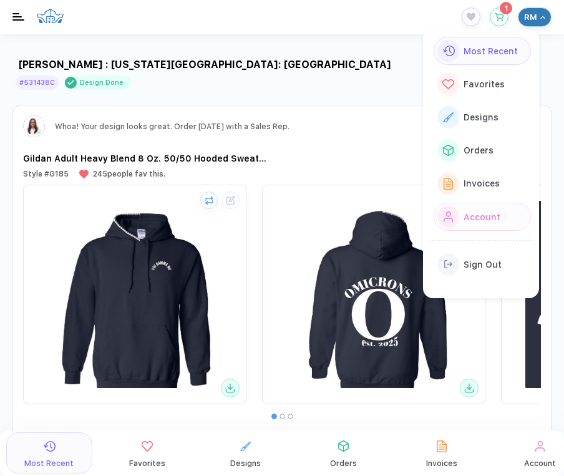
click at [464, 212] on span "Account" at bounding box center [482, 217] width 37 height 10
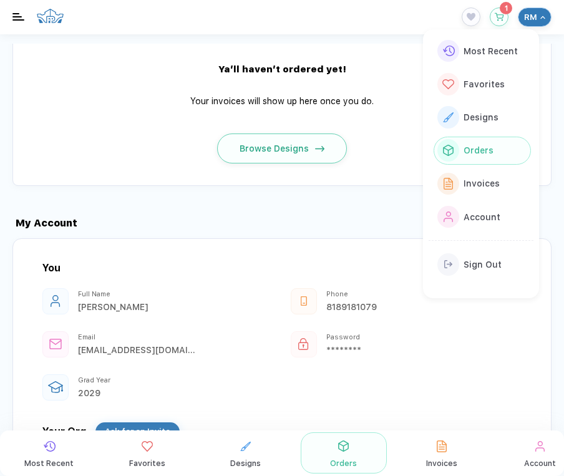
scroll to position [1784, 0]
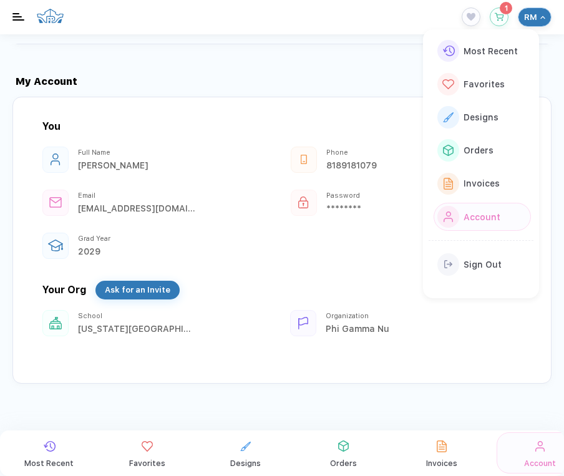
click at [350, 213] on div "********" at bounding box center [385, 209] width 119 height 10
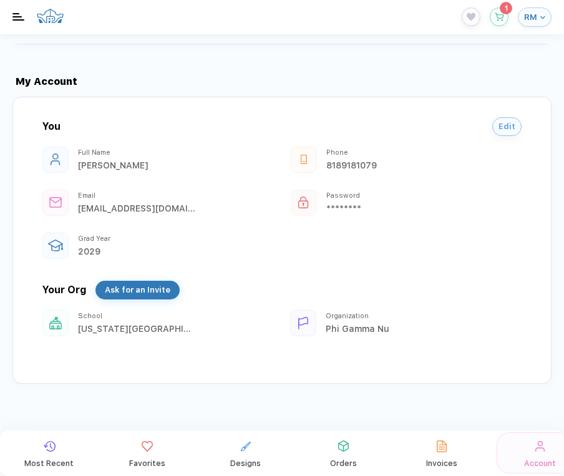
click at [312, 205] on div at bounding box center [304, 203] width 26 height 26
click at [310, 205] on div at bounding box center [304, 203] width 26 height 26
click at [519, 142] on div "You Edit Full Name Riley Mann Phone 8189181079 Email rileymmann@gmail.com Passw…" at bounding box center [281, 240] width 539 height 287
click at [483, 128] on div "You Edit" at bounding box center [281, 126] width 479 height 19
click at [493, 130] on button "Edit" at bounding box center [507, 123] width 29 height 19
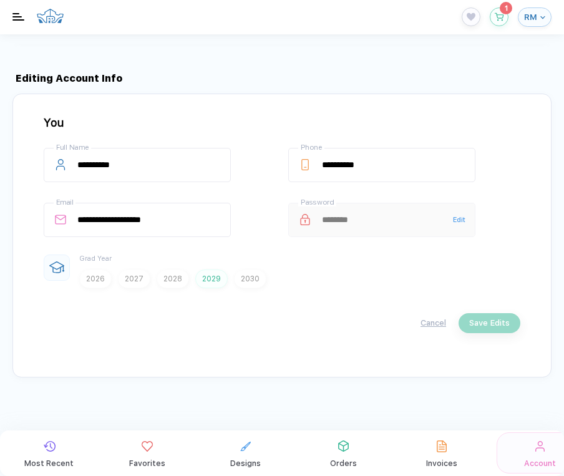
scroll to position [1791, 0]
click at [459, 221] on span "Edit" at bounding box center [459, 220] width 12 height 8
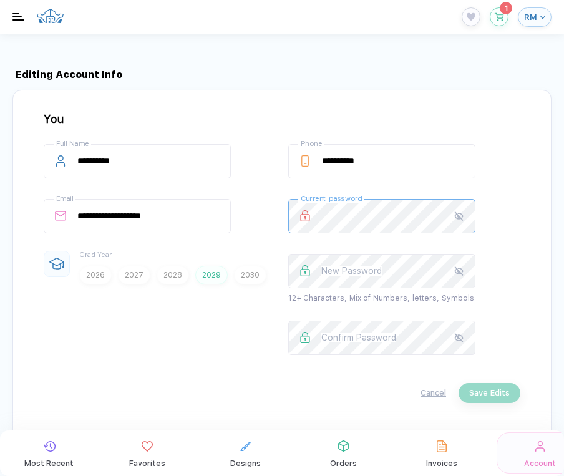
click at [450, 220] on button "button" at bounding box center [459, 216] width 33 height 34
click at [484, 16] on div "Design Tool 1 RM" at bounding box center [507, 16] width 90 height 19
click at [498, 16] on icon "button" at bounding box center [499, 14] width 9 height 8
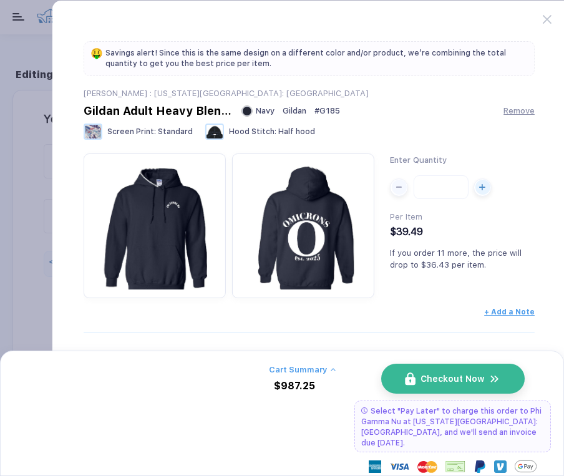
scroll to position [0, 0]
click at [321, 368] on button "Cart Summary" at bounding box center [302, 369] width 67 height 9
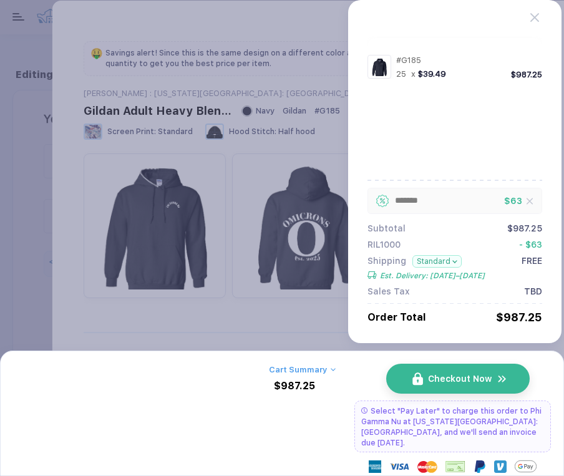
click at [431, 391] on button "Checkout Now" at bounding box center [458, 379] width 144 height 30
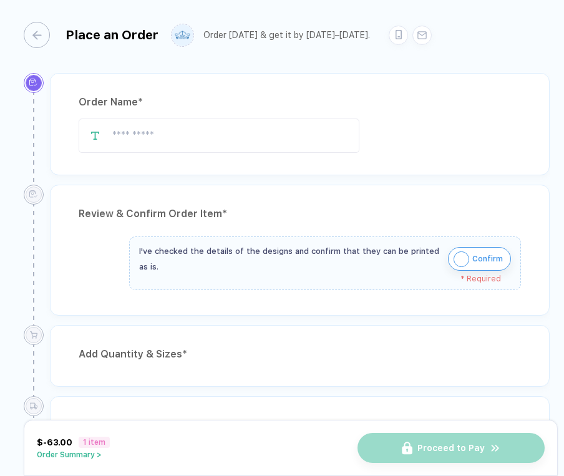
type input "**********"
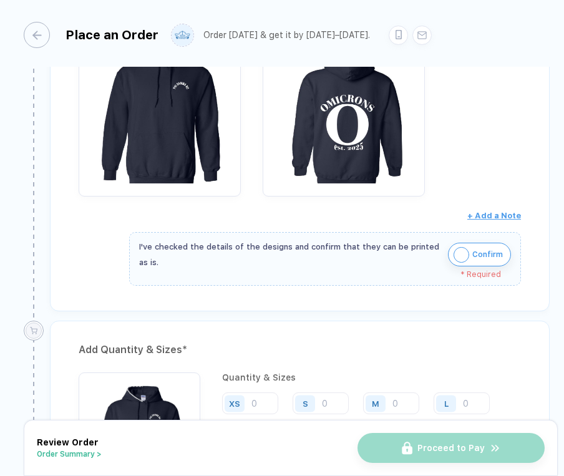
scroll to position [332, 0]
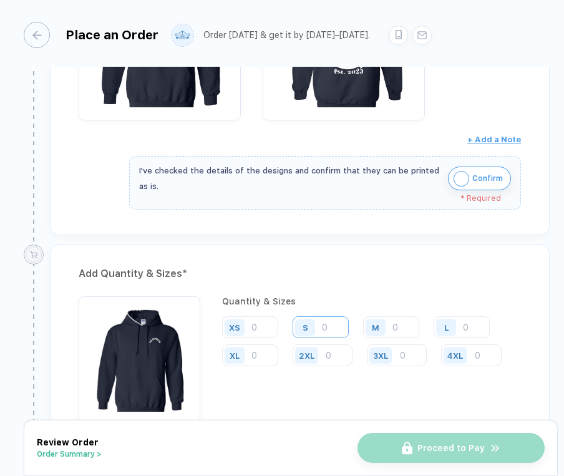
click at [340, 326] on input "number" at bounding box center [321, 328] width 56 height 22
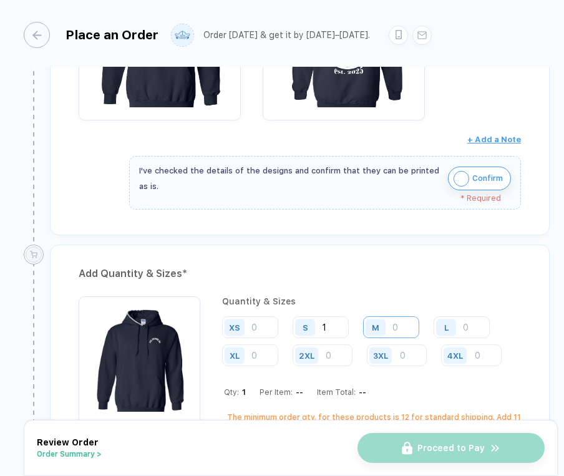
type input "1"
click at [396, 328] on input "number" at bounding box center [391, 328] width 56 height 22
type input "2"
click at [468, 326] on input "number" at bounding box center [462, 328] width 56 height 22
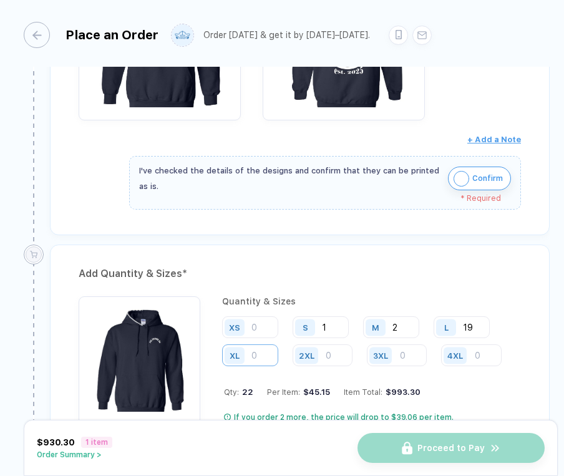
type input "19"
click at [269, 346] on input "number" at bounding box center [250, 356] width 56 height 22
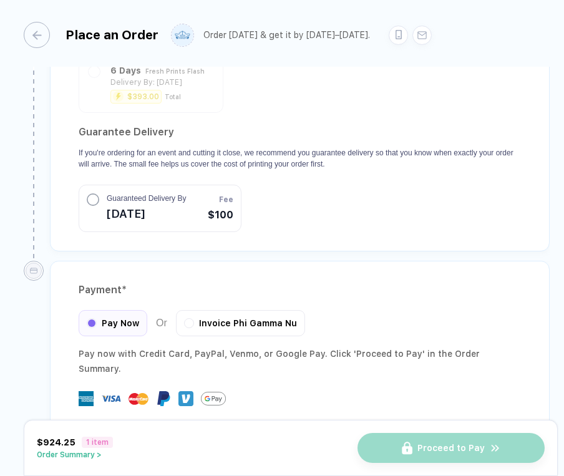
scroll to position [0, 0]
type input "3"
click at [402, 439] on div "Proceed to Pay" at bounding box center [451, 448] width 187 height 30
click at [397, 453] on div "Proceed to Pay" at bounding box center [451, 448] width 187 height 30
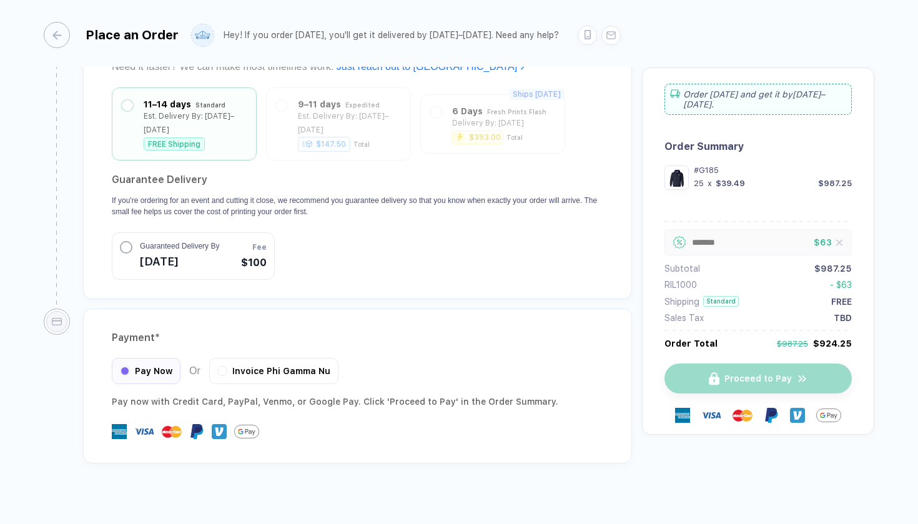
scroll to position [688, 0]
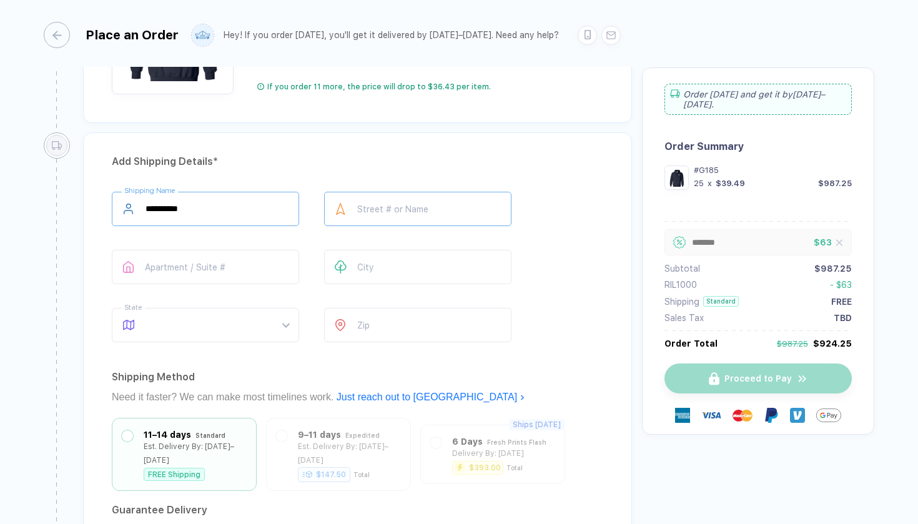
type input "**********"
type input "*"
click at [420, 211] on input "**********" at bounding box center [417, 209] width 187 height 34
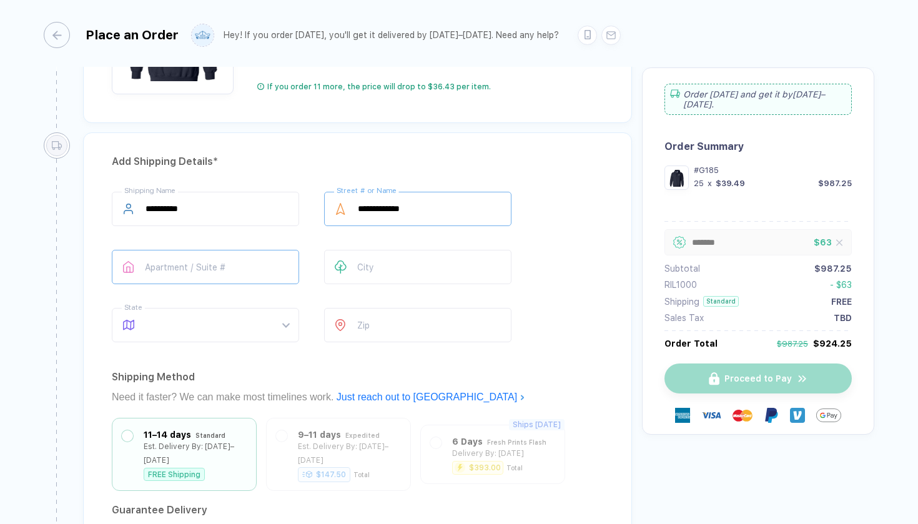
type input "**********"
type input "*********"
click at [429, 213] on input "**********" at bounding box center [417, 209] width 187 height 34
type input "**********"
click at [266, 315] on span at bounding box center [217, 324] width 144 height 33
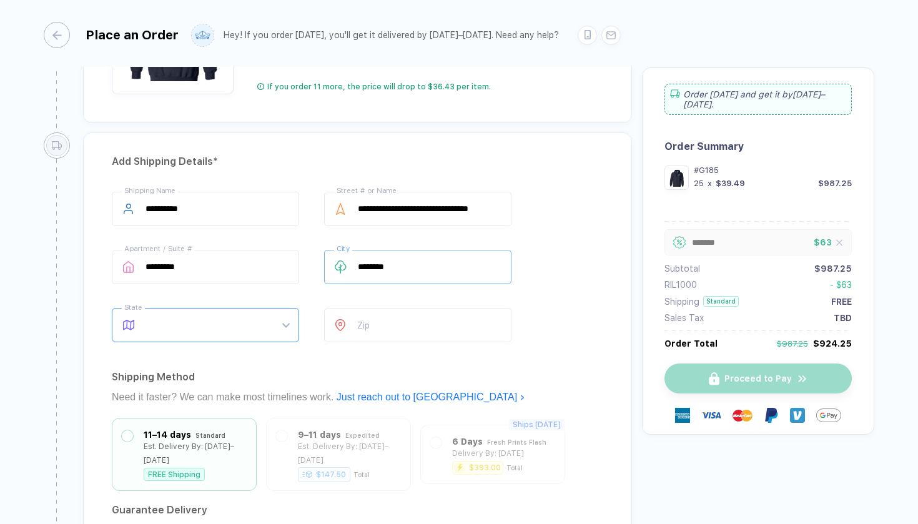
type input "********"
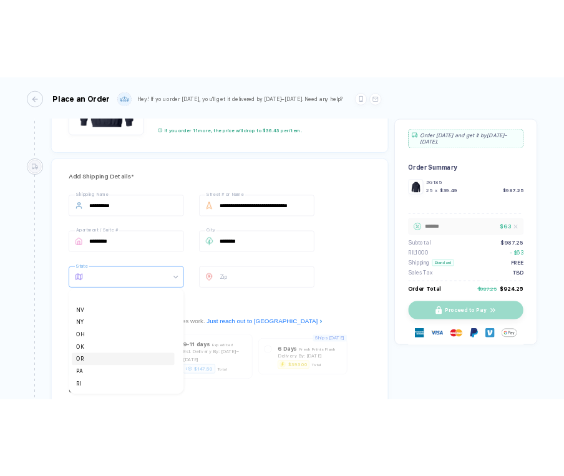
scroll to position [666, 0]
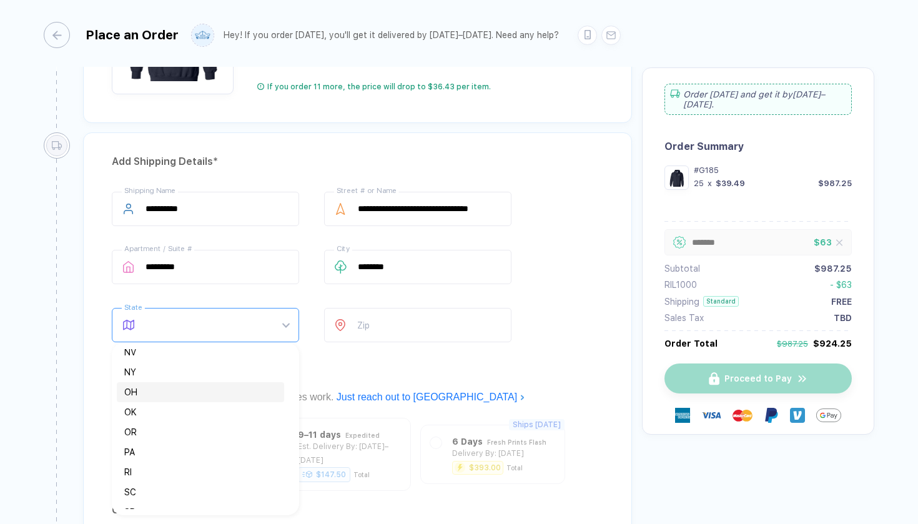
click at [187, 391] on div "OH" at bounding box center [200, 392] width 152 height 14
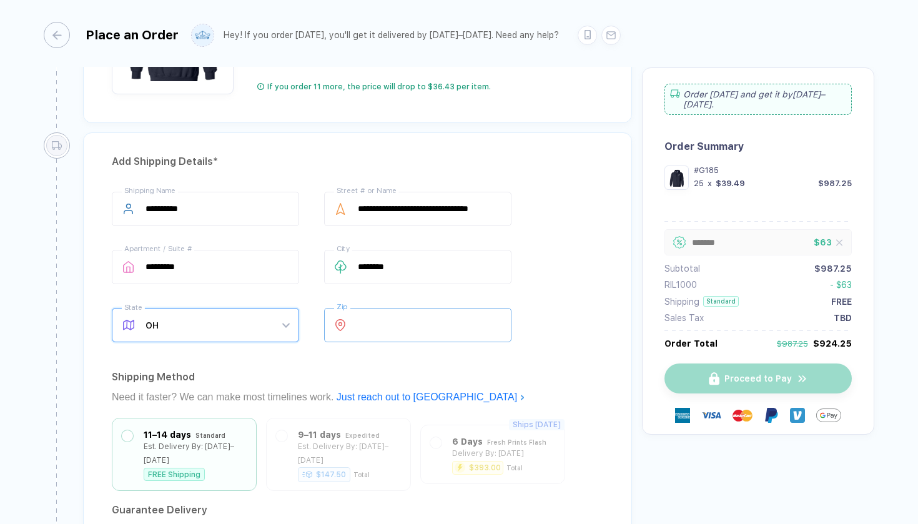
click at [384, 328] on input "number" at bounding box center [417, 325] width 187 height 34
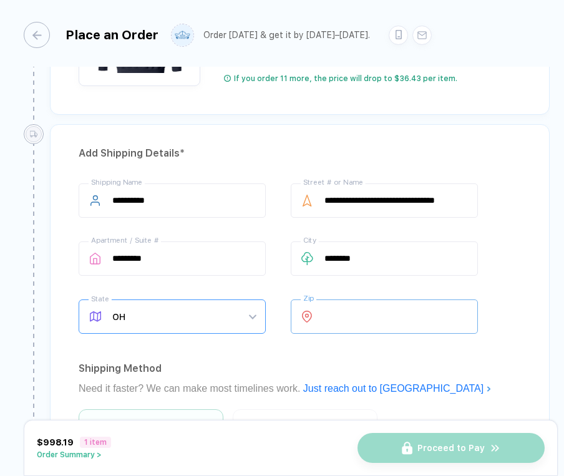
scroll to position [695, 0]
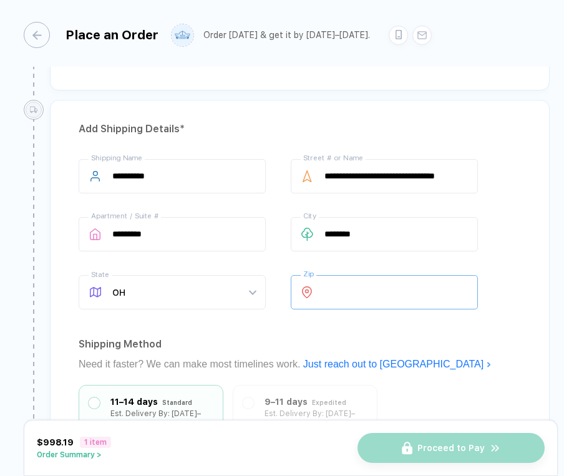
type input "*****"
click at [233, 346] on div "Shipping Method" at bounding box center [300, 345] width 443 height 20
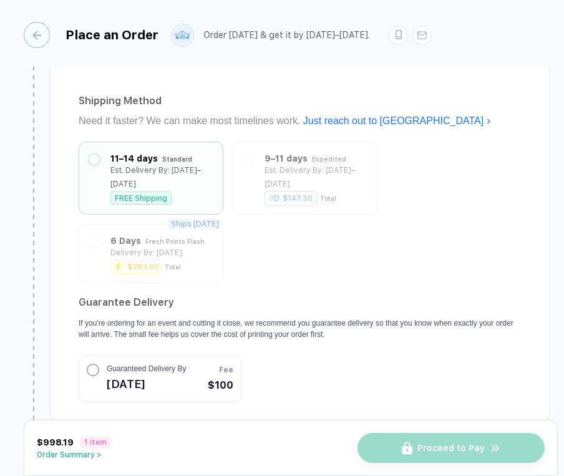
scroll to position [1029, 0]
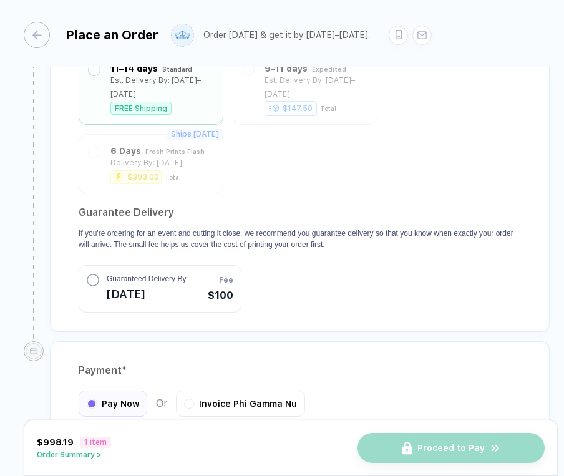
click at [413, 455] on div "Proceed to Pay" at bounding box center [451, 448] width 187 height 30
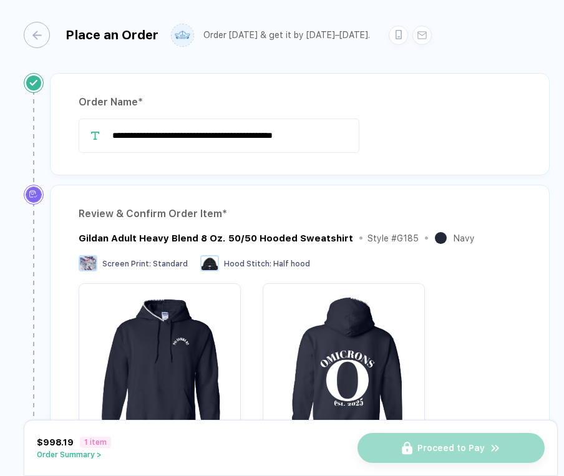
scroll to position [0, 0]
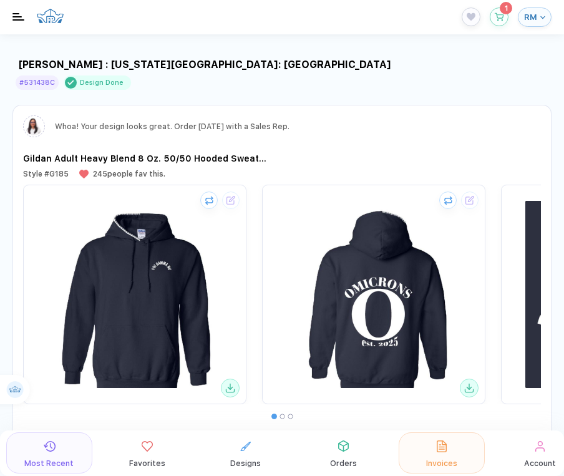
click at [443, 451] on img "button" at bounding box center [442, 447] width 10 height 12
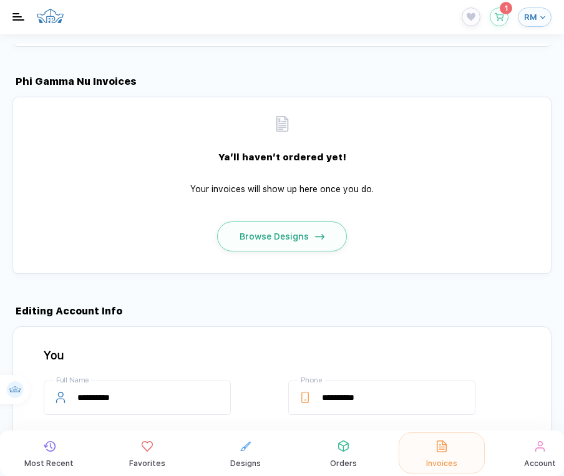
scroll to position [1557, 0]
